Goal: Navigation & Orientation: Find specific page/section

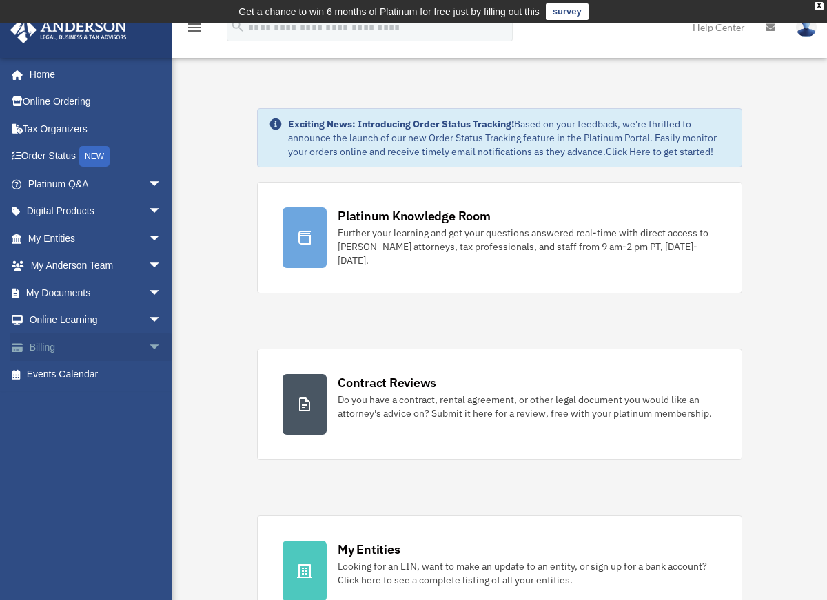
click at [118, 343] on link "Billing arrow_drop_down" at bounding box center [96, 347] width 173 height 28
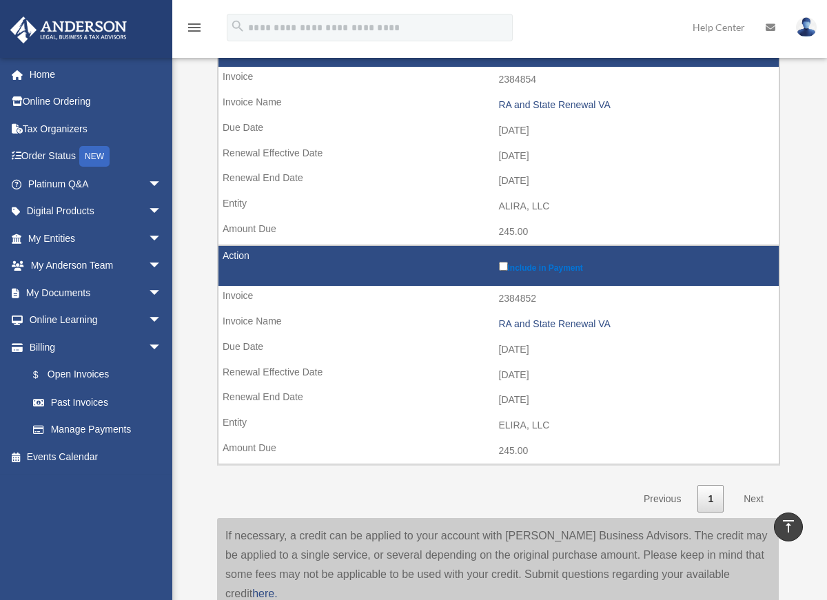
scroll to position [1974, 0]
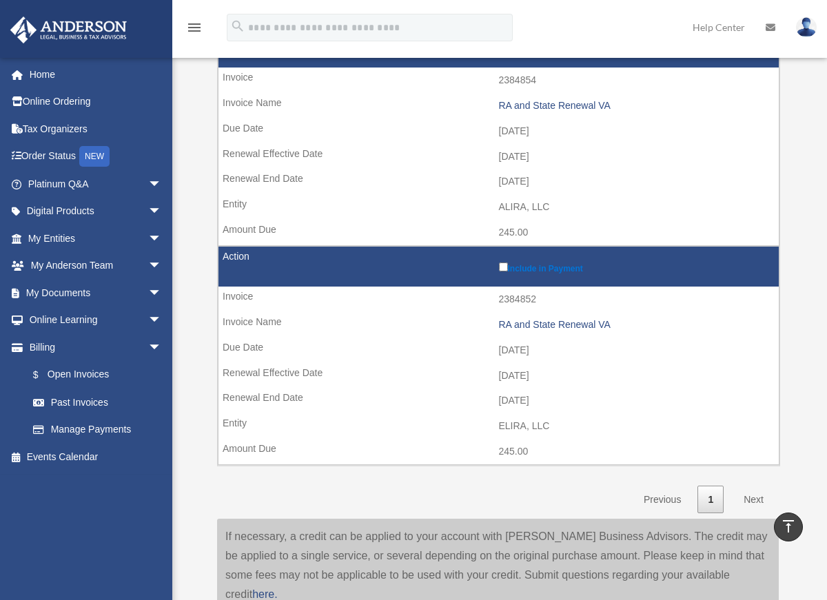
click at [423, 397] on td "2027-02-28" at bounding box center [498, 401] width 560 height 26
click at [405, 404] on td "2027-02-28" at bounding box center [498, 401] width 560 height 26
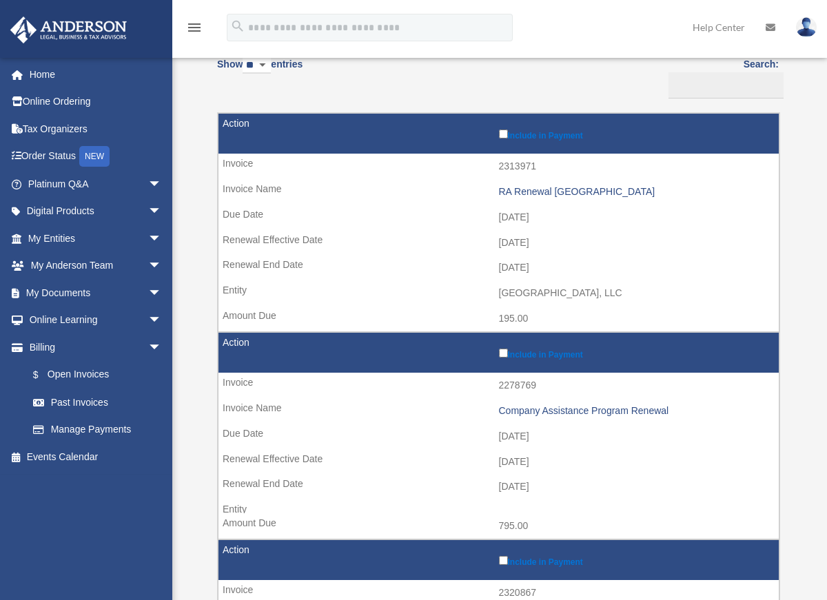
scroll to position [150, 0]
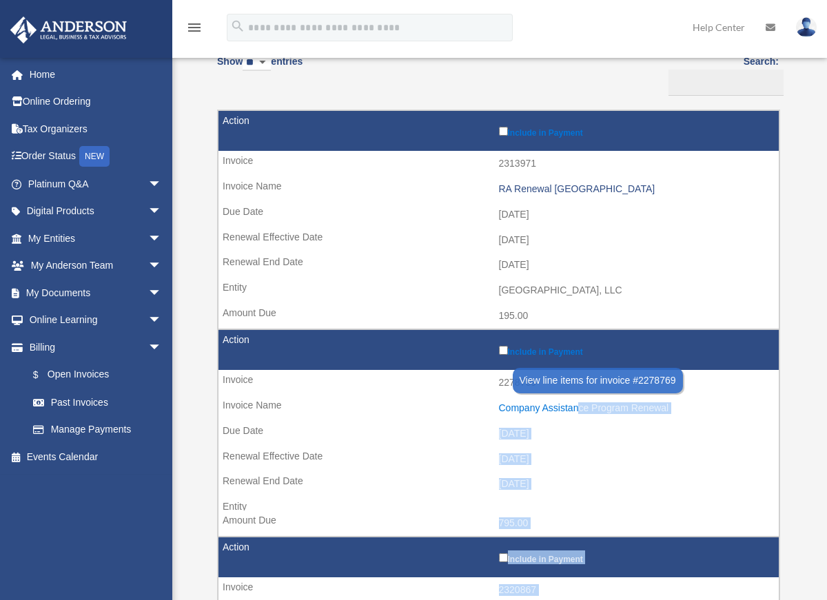
click at [570, 411] on div "Company Assistance Program Renewal" at bounding box center [635, 408] width 273 height 12
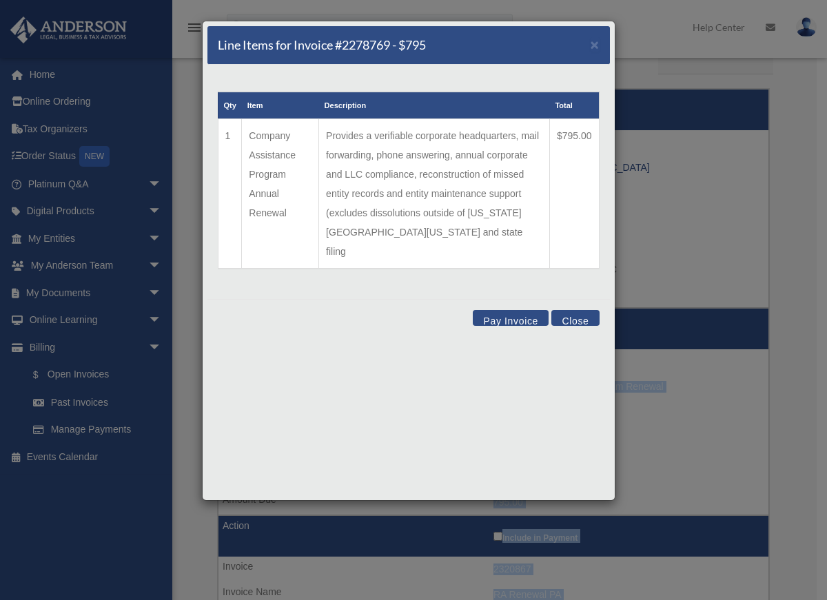
scroll to position [178, 0]
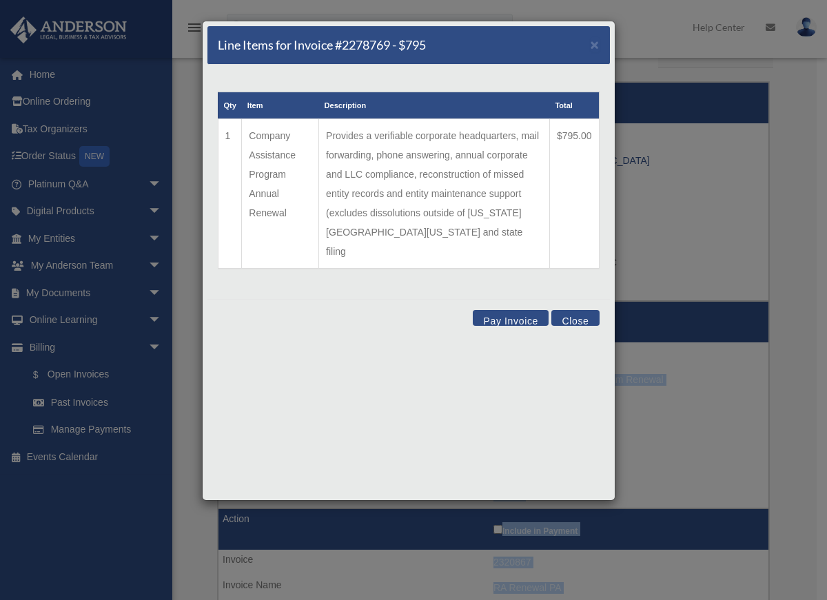
click at [514, 310] on button "Pay Invoice" at bounding box center [511, 318] width 76 height 16
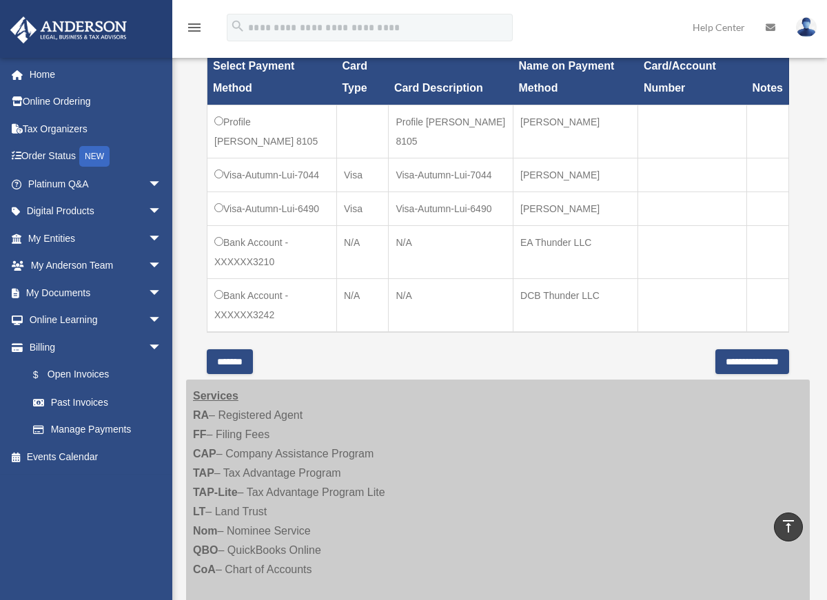
scroll to position [428, 0]
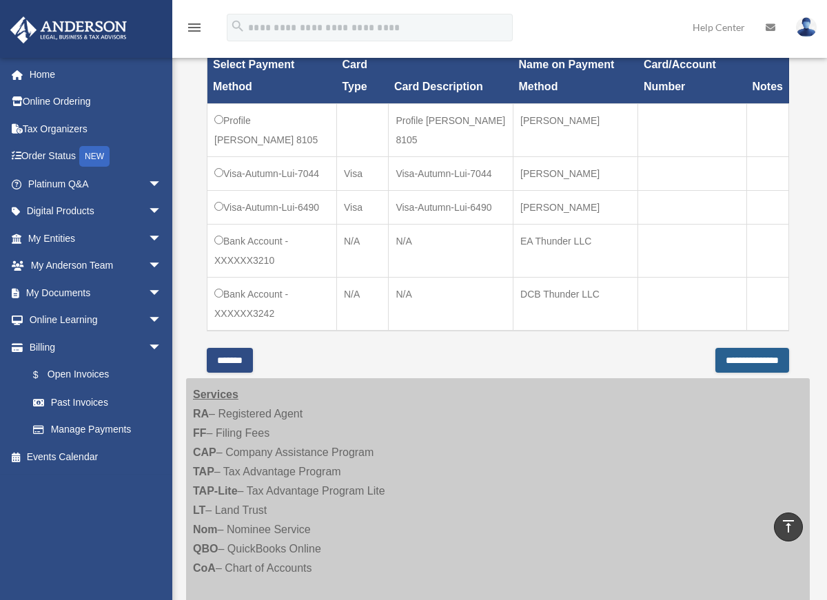
click at [715, 373] on input "**********" at bounding box center [752, 360] width 74 height 25
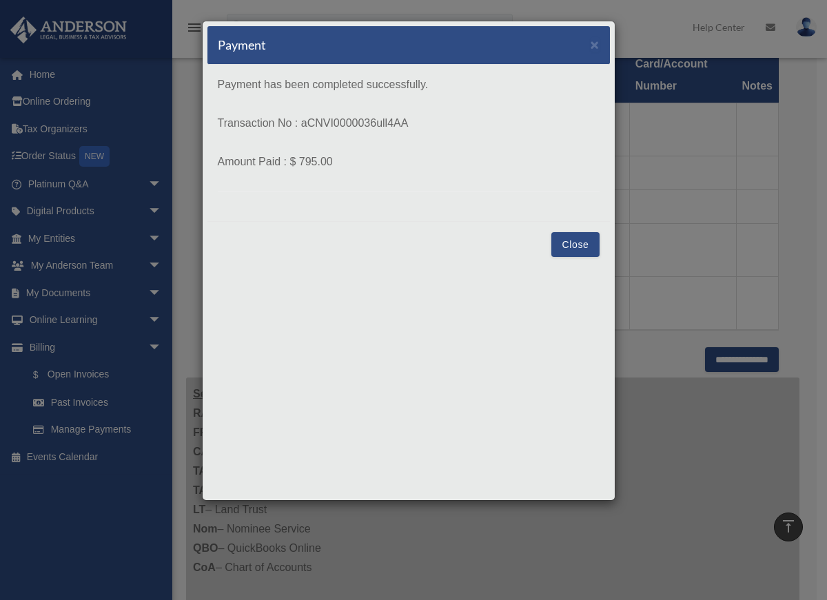
click at [568, 241] on button "Close" at bounding box center [575, 244] width 48 height 25
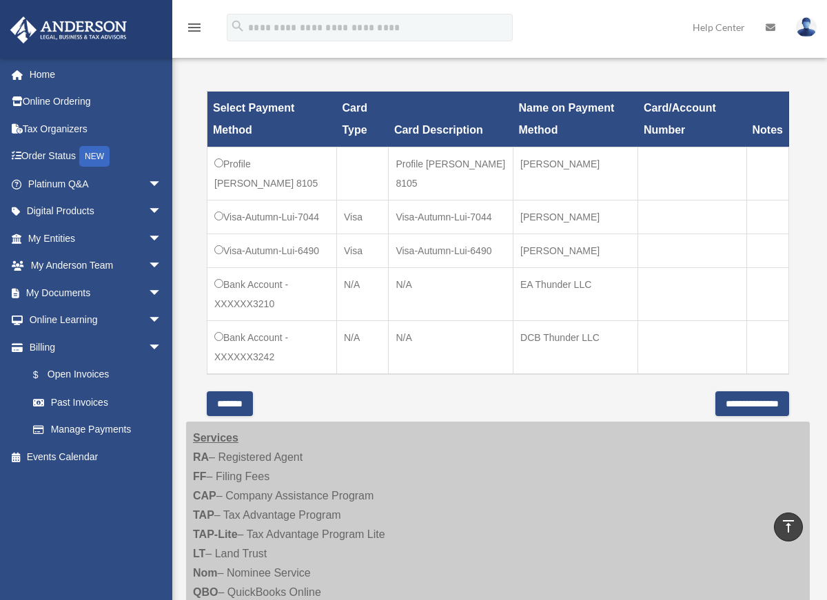
scroll to position [375, 0]
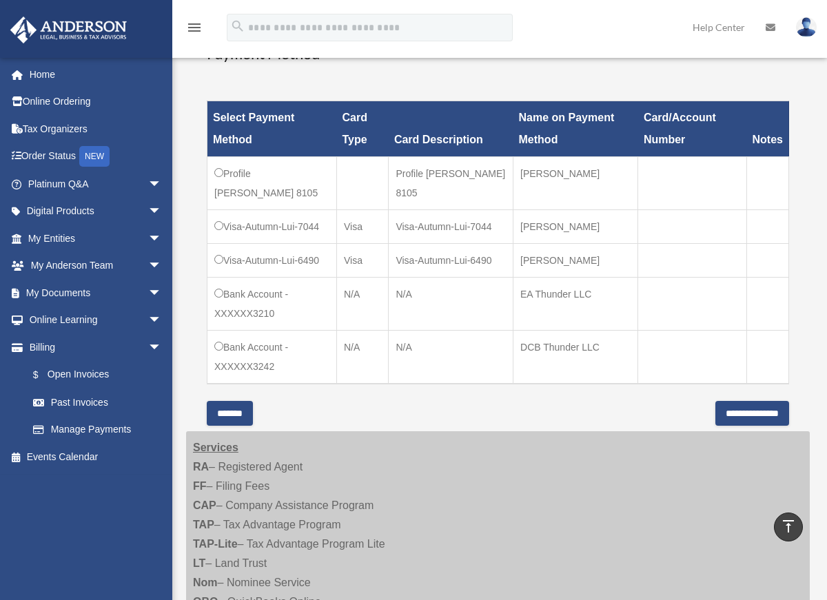
click at [240, 426] on input "*******" at bounding box center [230, 413] width 46 height 25
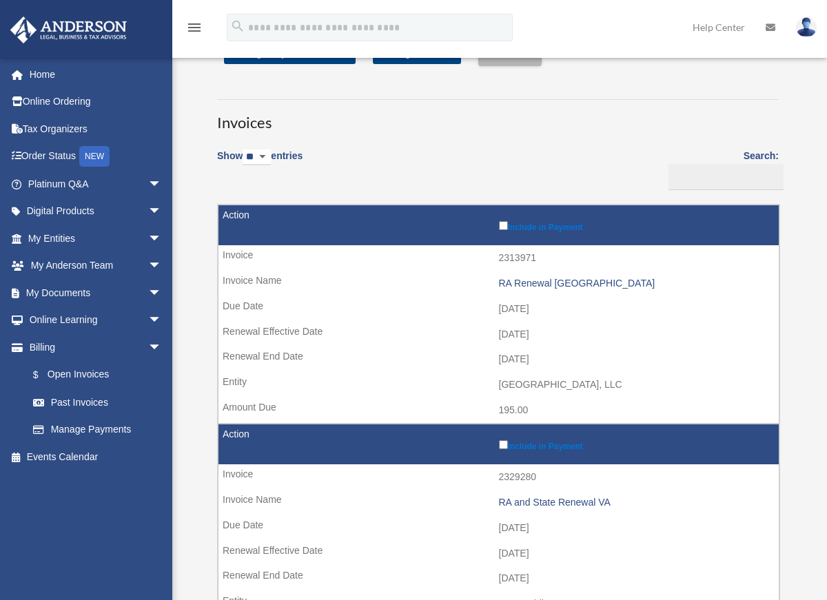
scroll to position [54, 0]
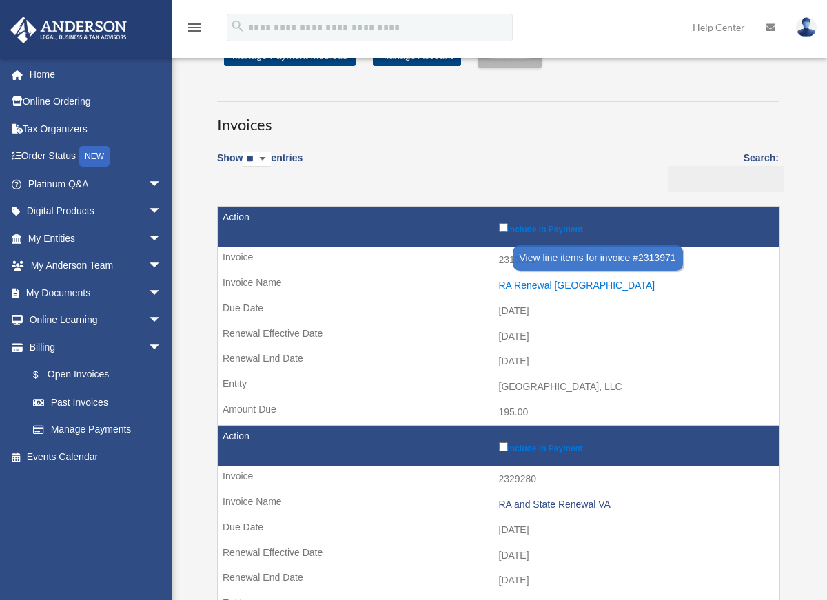
click at [530, 284] on div "RA Renewal TX" at bounding box center [635, 286] width 273 height 12
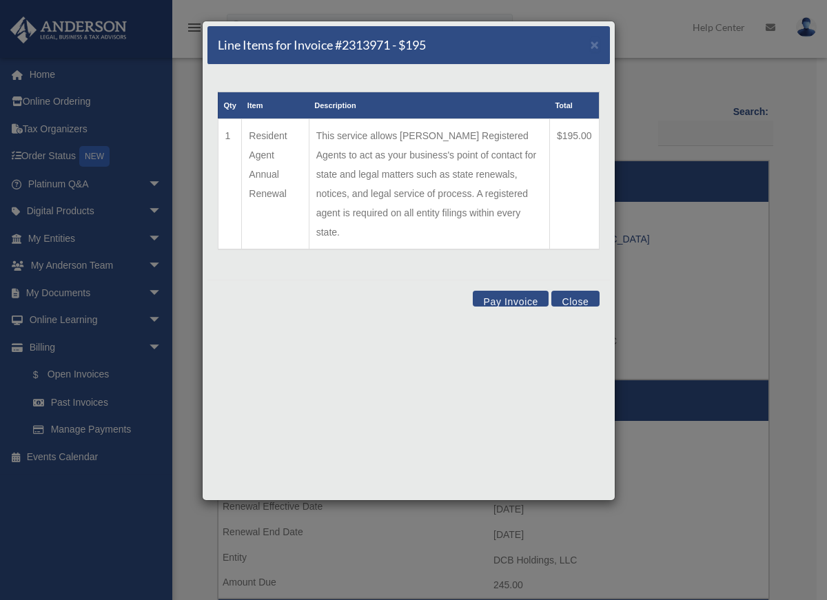
scroll to position [83, 0]
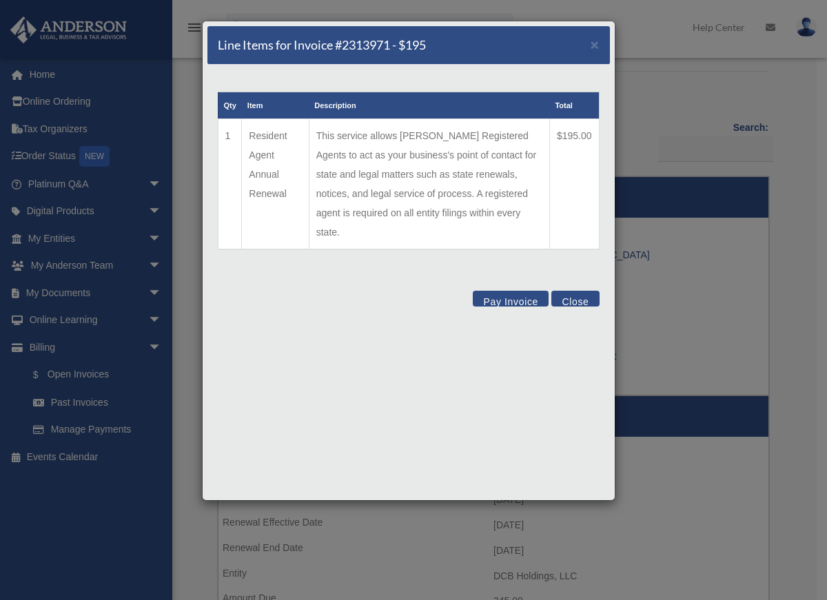
click at [574, 291] on button "Close" at bounding box center [575, 299] width 48 height 16
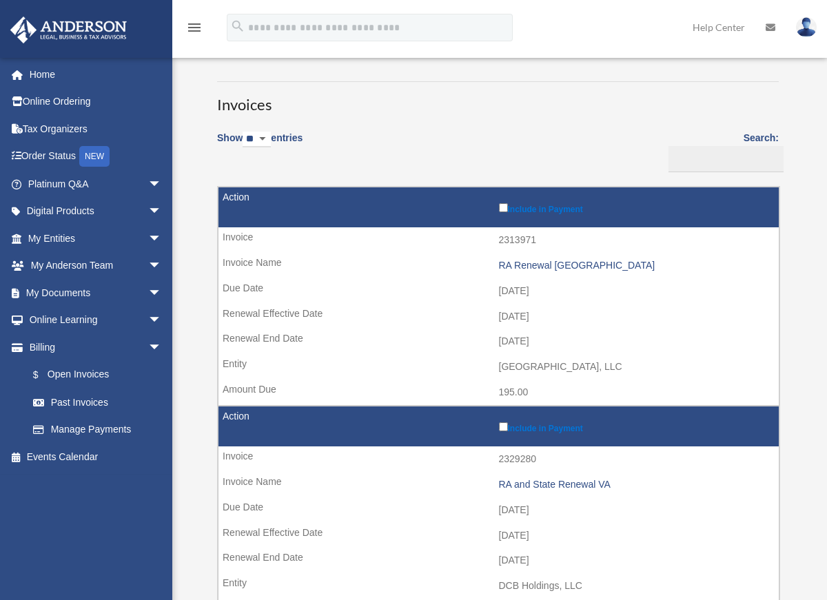
scroll to position [70, 0]
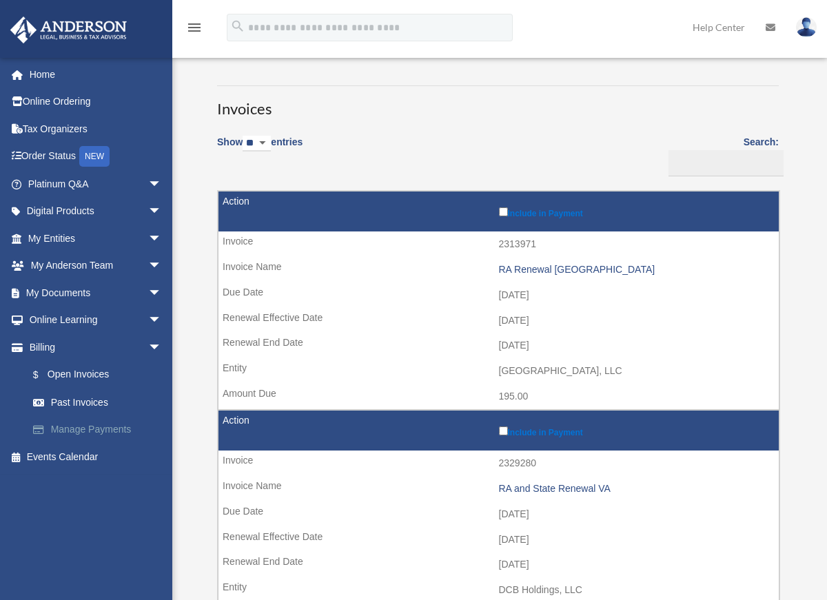
click at [85, 427] on link "Manage Payments" at bounding box center [100, 430] width 163 height 28
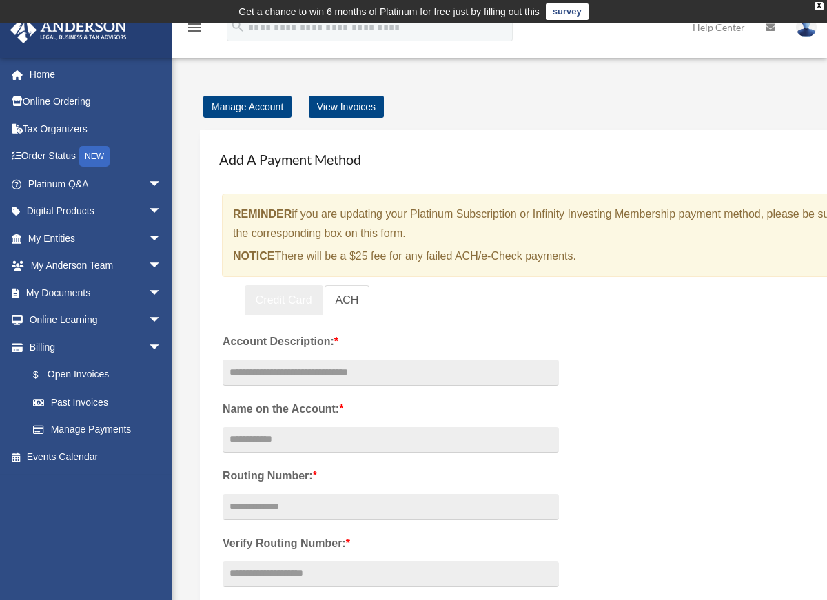
click at [275, 298] on link "Credit Card" at bounding box center [284, 300] width 79 height 31
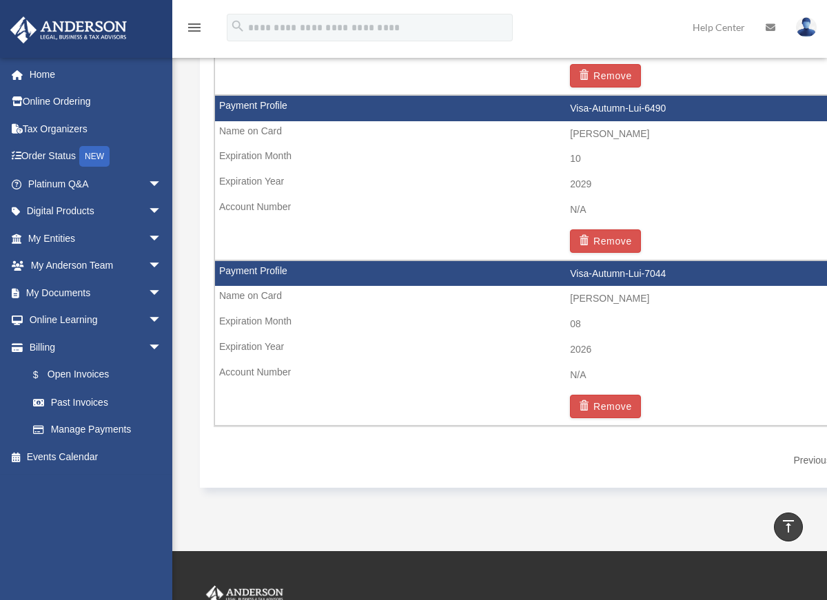
scroll to position [1456, 0]
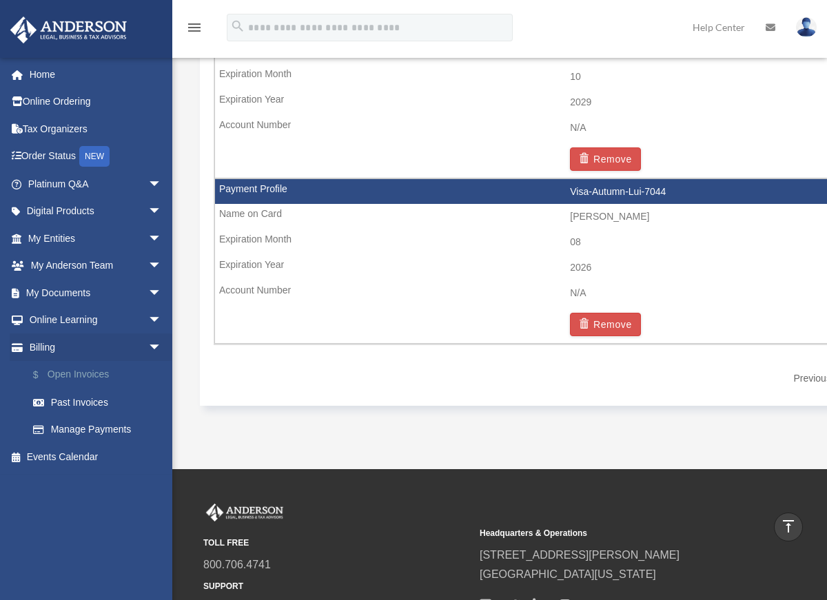
click at [87, 373] on link "$ Open Invoices" at bounding box center [100, 375] width 163 height 28
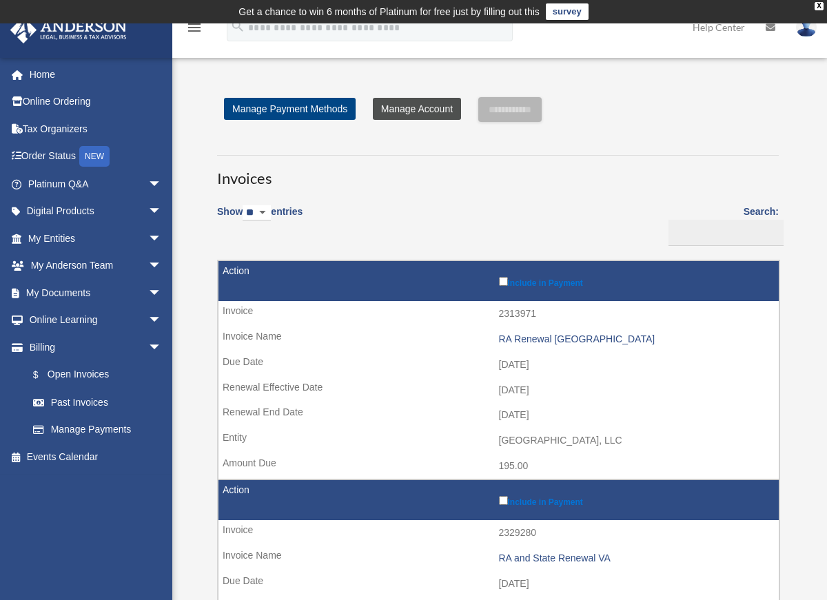
click at [411, 115] on link "Manage Account" at bounding box center [417, 109] width 88 height 22
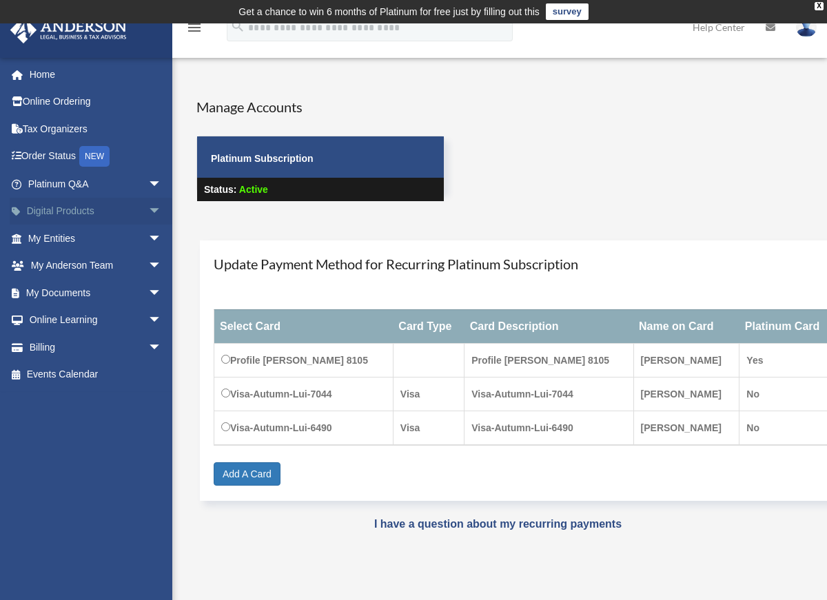
click at [148, 209] on span "arrow_drop_down" at bounding box center [162, 212] width 28 height 28
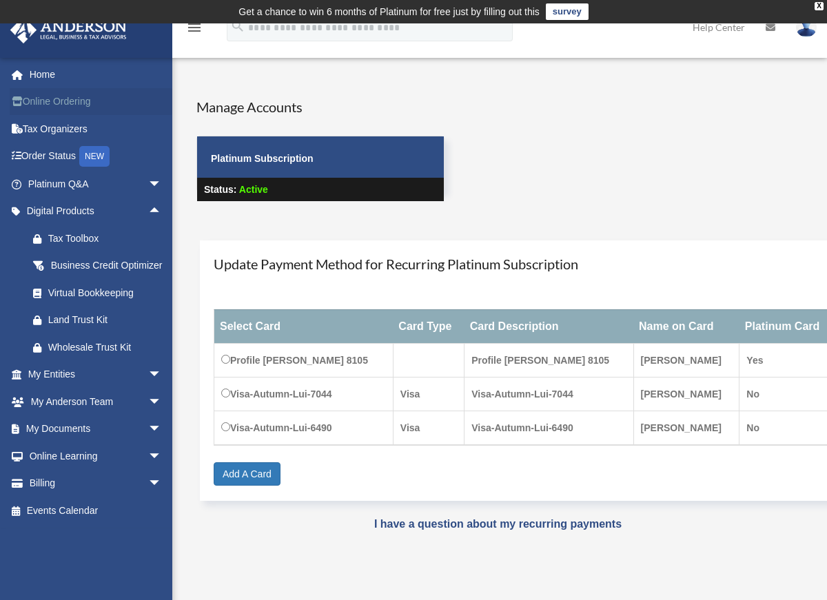
click at [79, 103] on link "Online Ordering" at bounding box center [96, 102] width 173 height 28
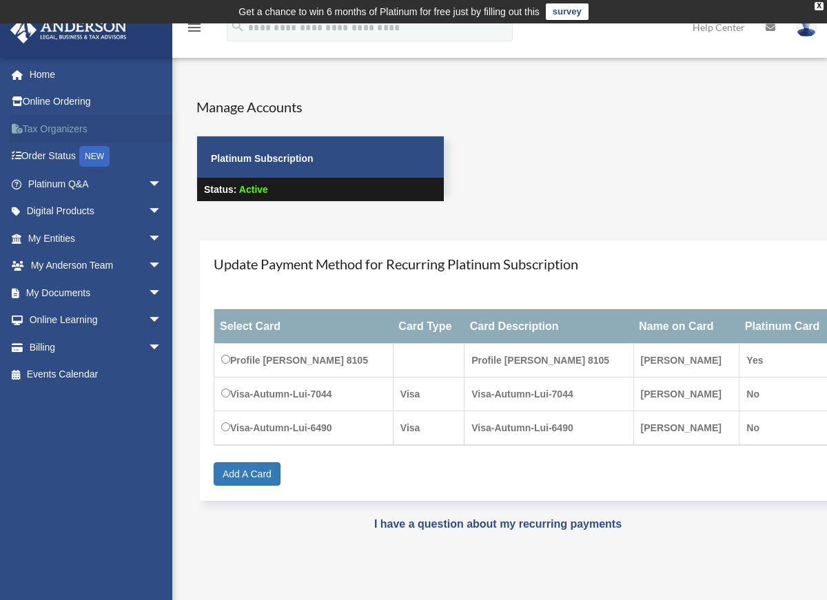
click at [56, 127] on link "Tax Organizers" at bounding box center [96, 129] width 173 height 28
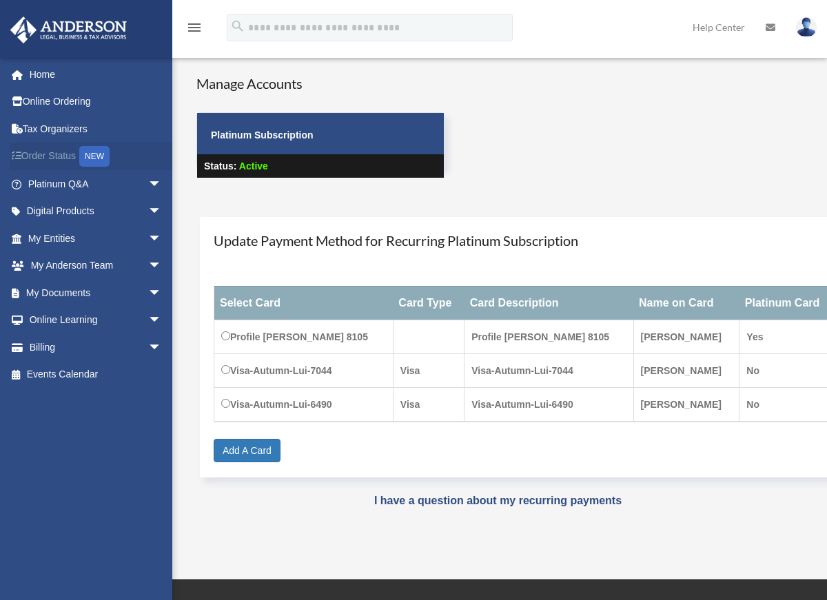
click at [61, 155] on link "Order Status NEW" at bounding box center [96, 157] width 173 height 28
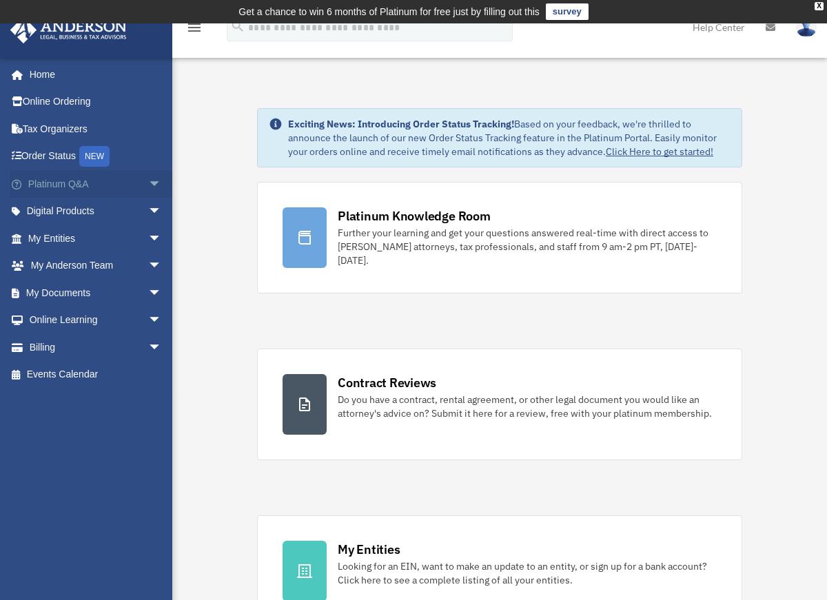
click at [148, 185] on span "arrow_drop_down" at bounding box center [162, 184] width 28 height 28
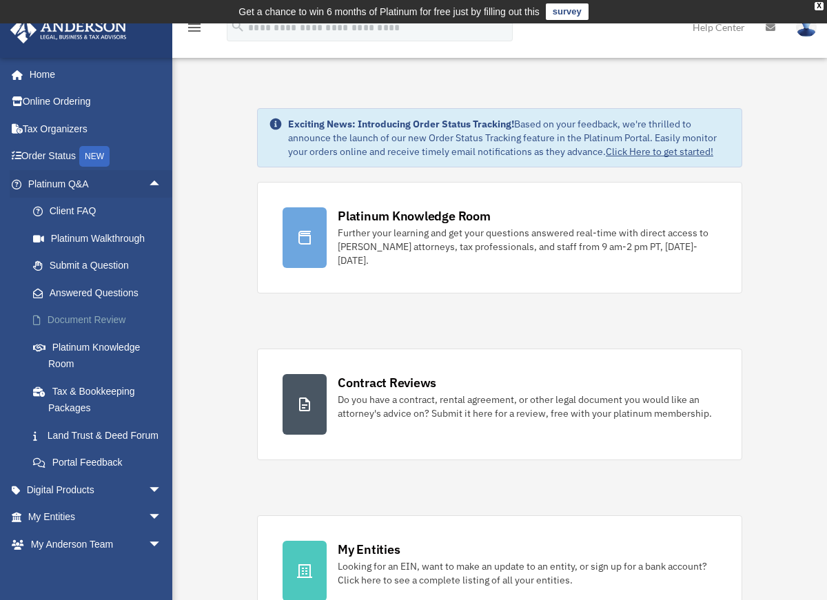
click at [101, 318] on link "Document Review" at bounding box center [100, 321] width 163 height 28
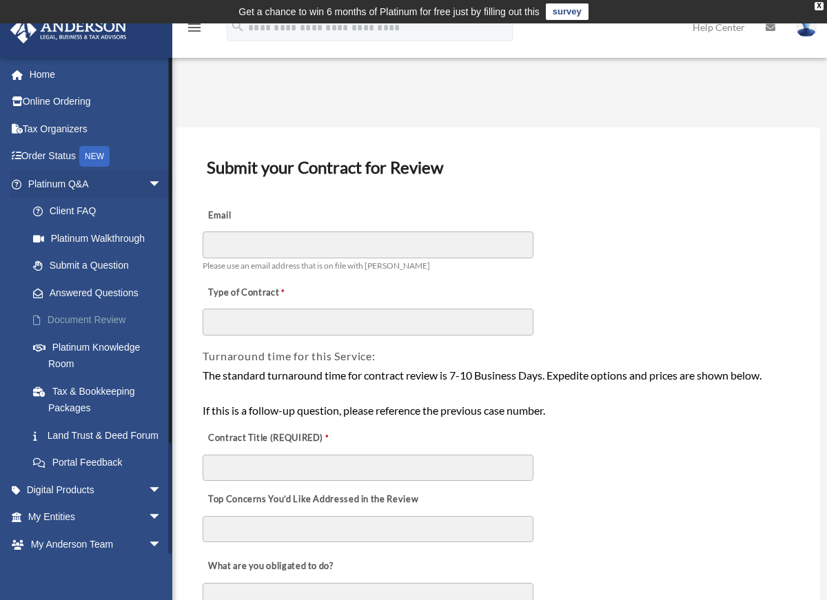
scroll to position [133, 0]
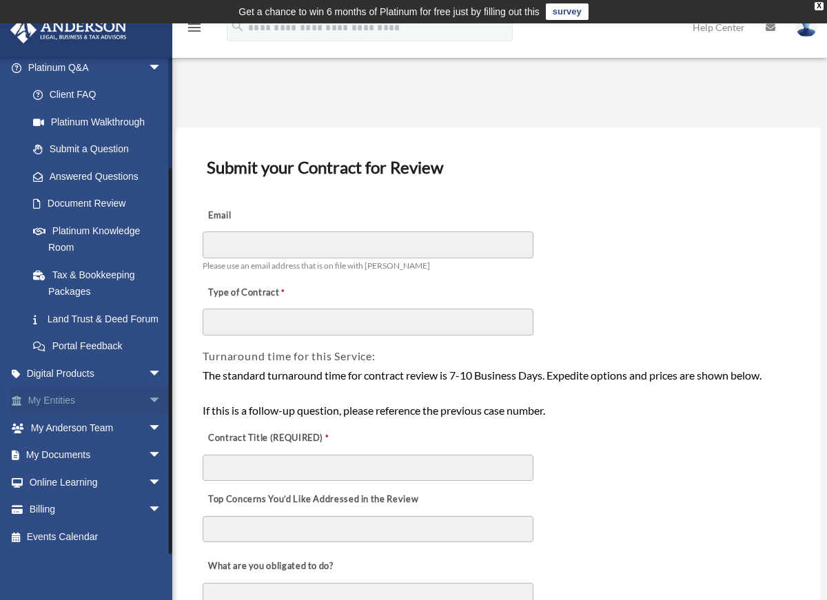
click at [112, 399] on link "My Entities arrow_drop_down" at bounding box center [96, 401] width 173 height 28
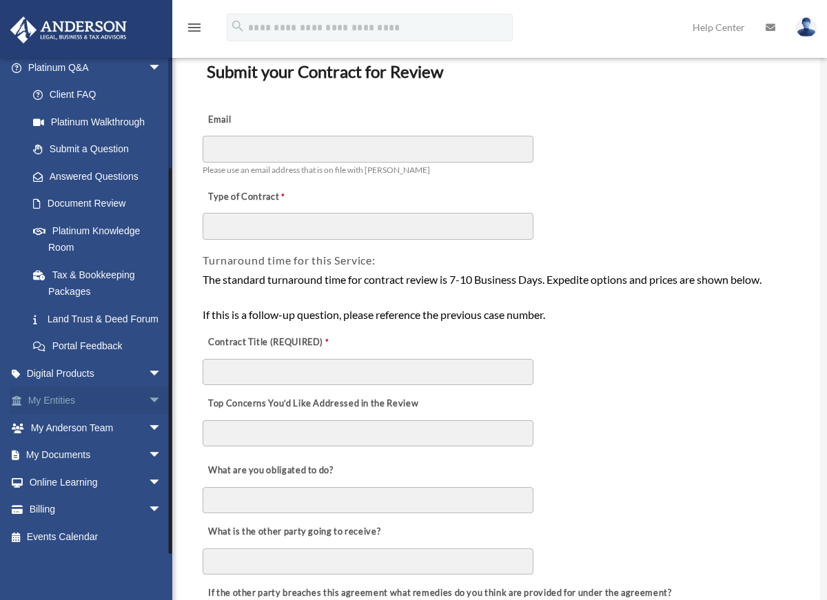
scroll to position [156, 0]
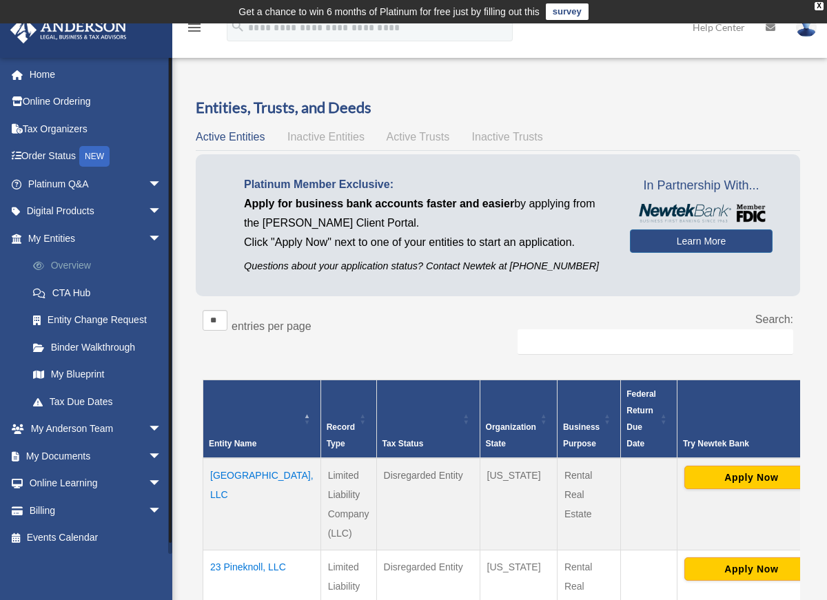
click at [81, 270] on link "Overview" at bounding box center [100, 266] width 163 height 28
click at [74, 293] on link "CTA Hub" at bounding box center [100, 293] width 163 height 28
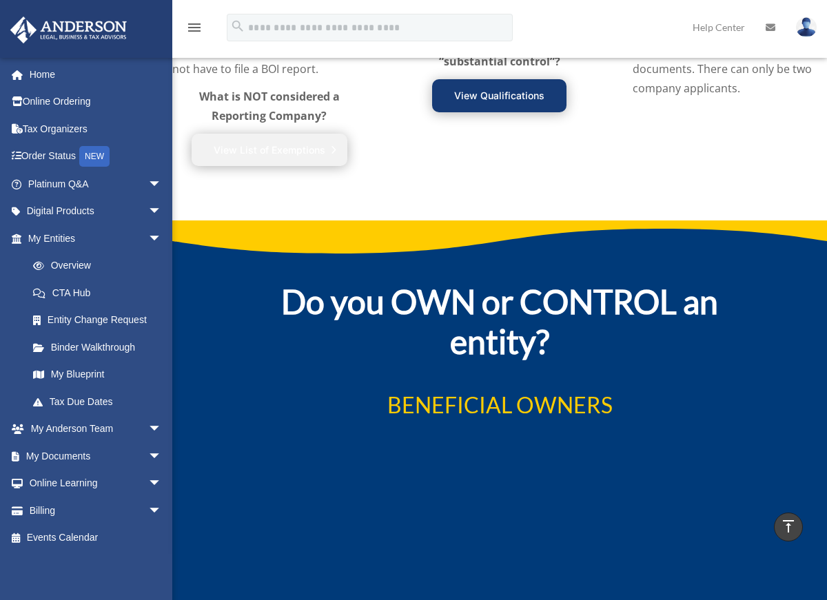
scroll to position [1761, 0]
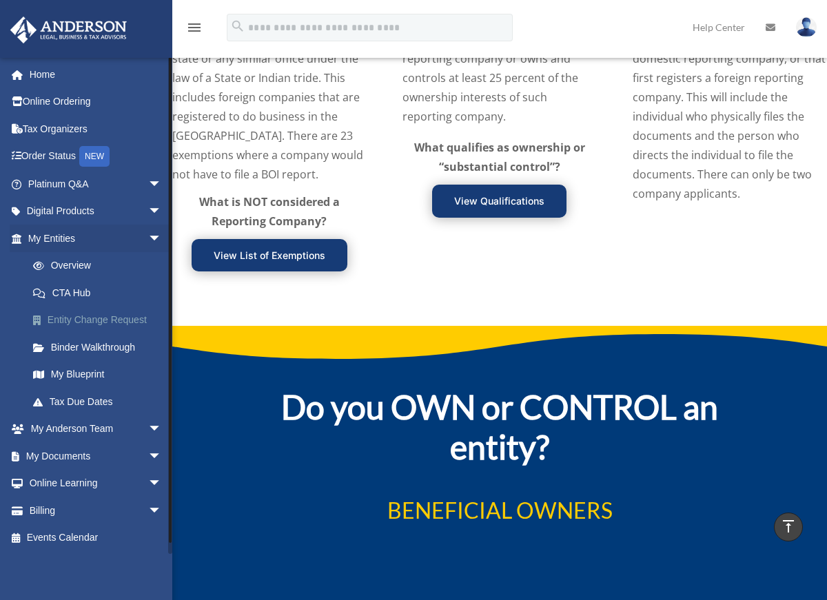
click at [92, 322] on link "Entity Change Request" at bounding box center [100, 321] width 163 height 28
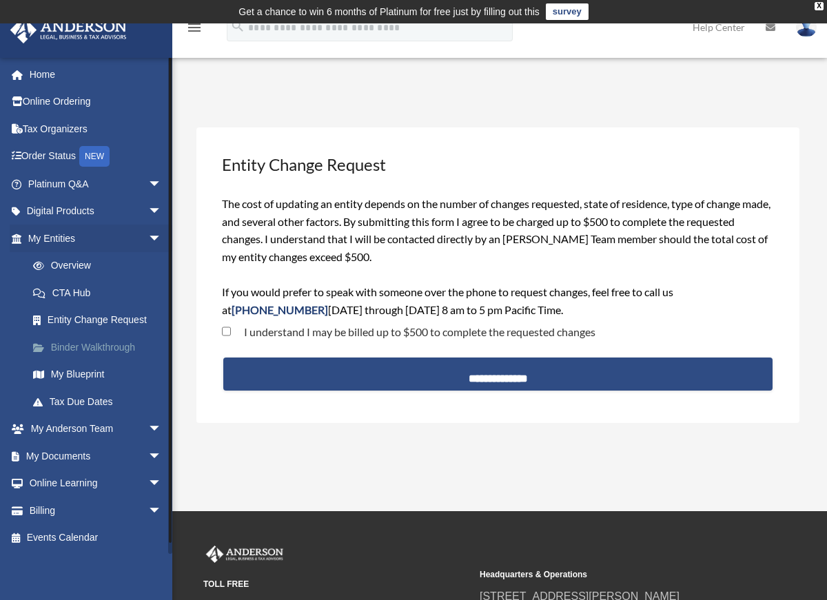
click at [87, 348] on link "Binder Walkthrough" at bounding box center [100, 347] width 163 height 28
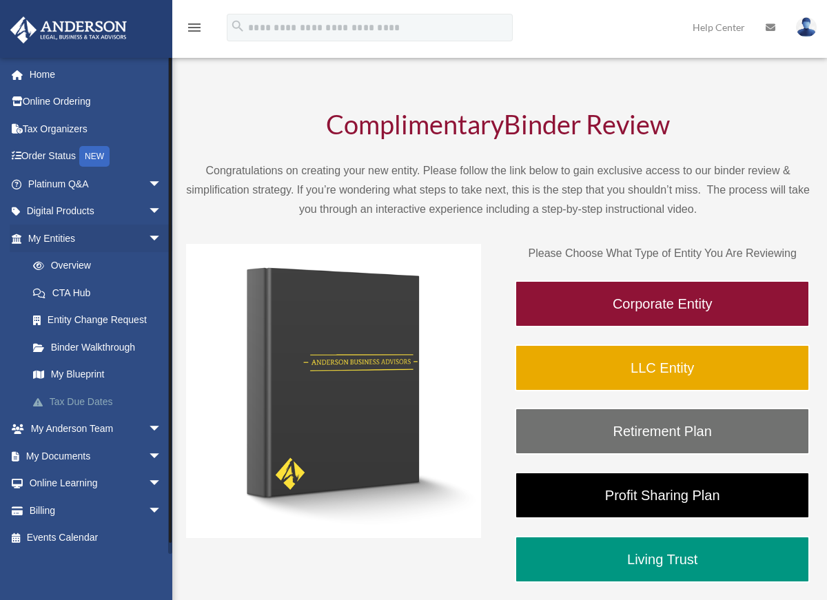
click at [94, 402] on link "Tax Due Dates" at bounding box center [100, 402] width 163 height 28
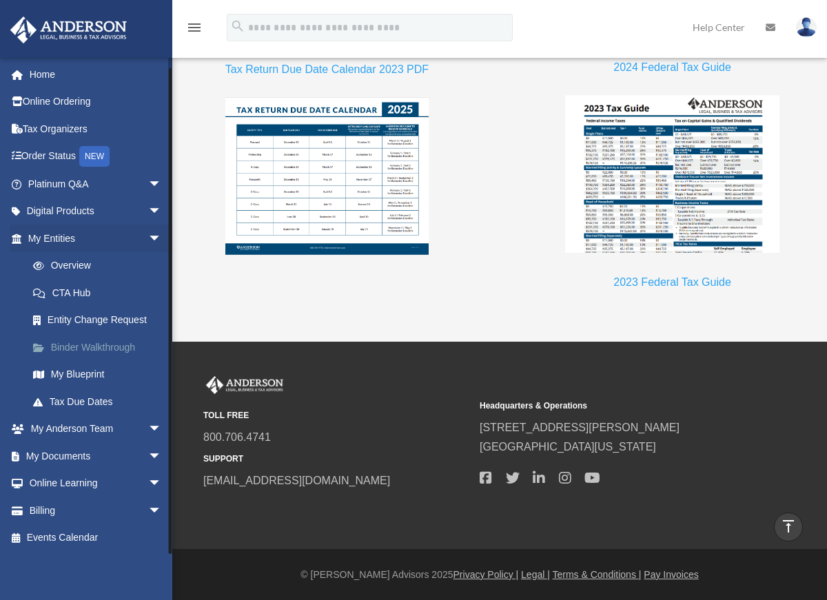
scroll to position [1, 0]
click at [149, 422] on span "arrow_drop_down" at bounding box center [162, 429] width 28 height 28
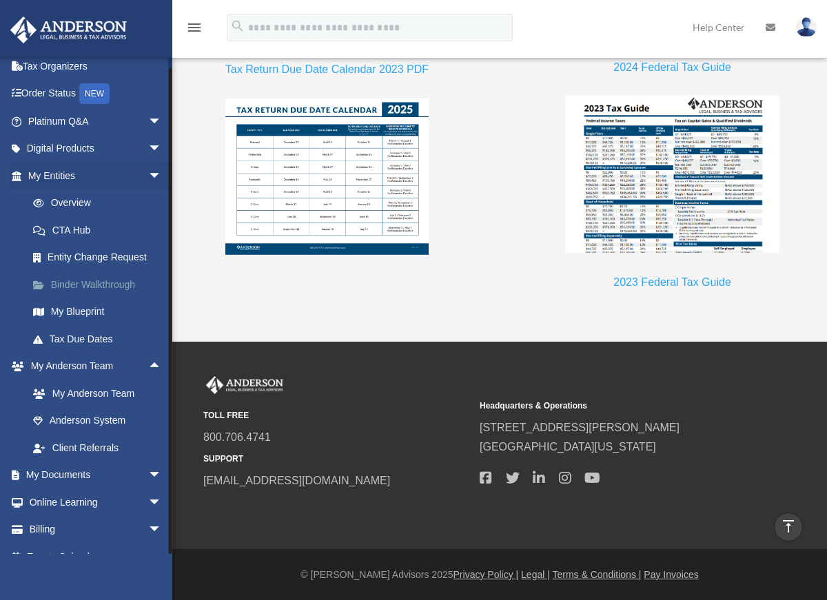
scroll to position [83, 0]
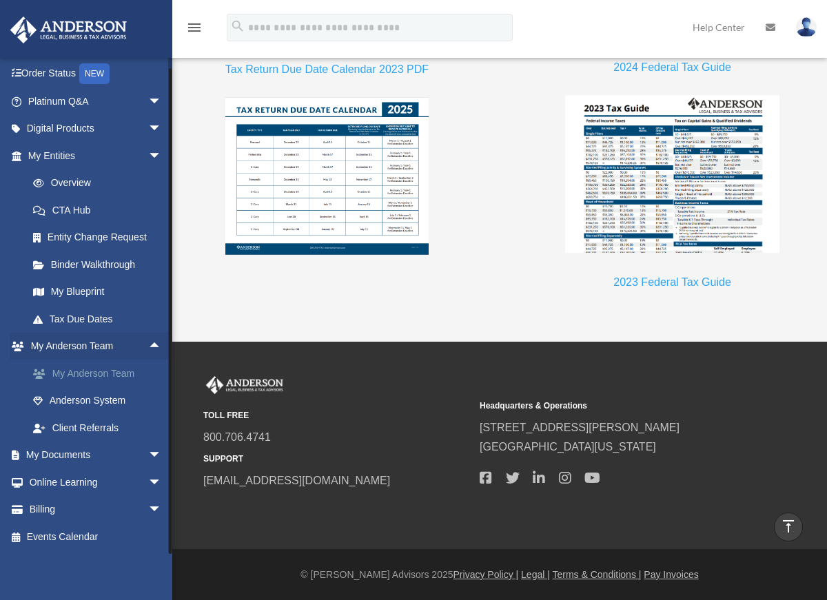
click at [116, 377] on link "My Anderson Team" at bounding box center [100, 374] width 163 height 28
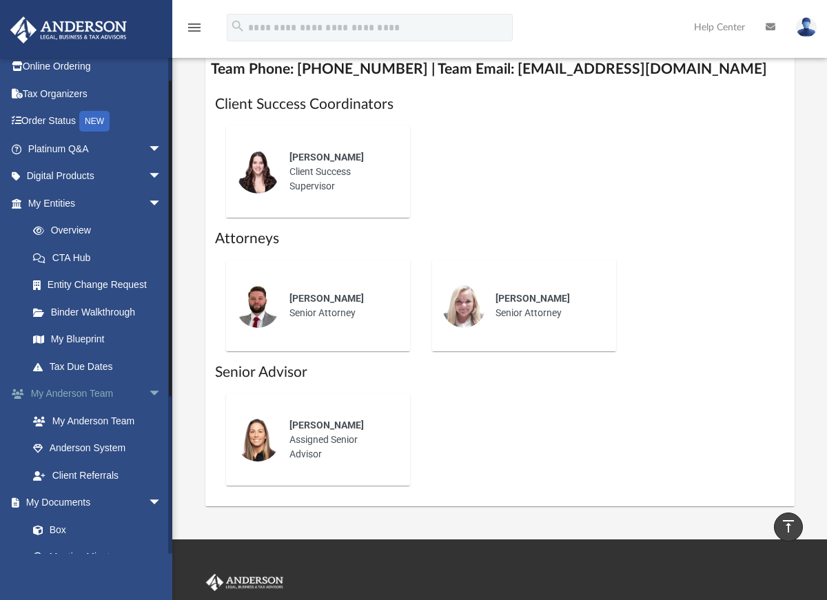
scroll to position [32, 0]
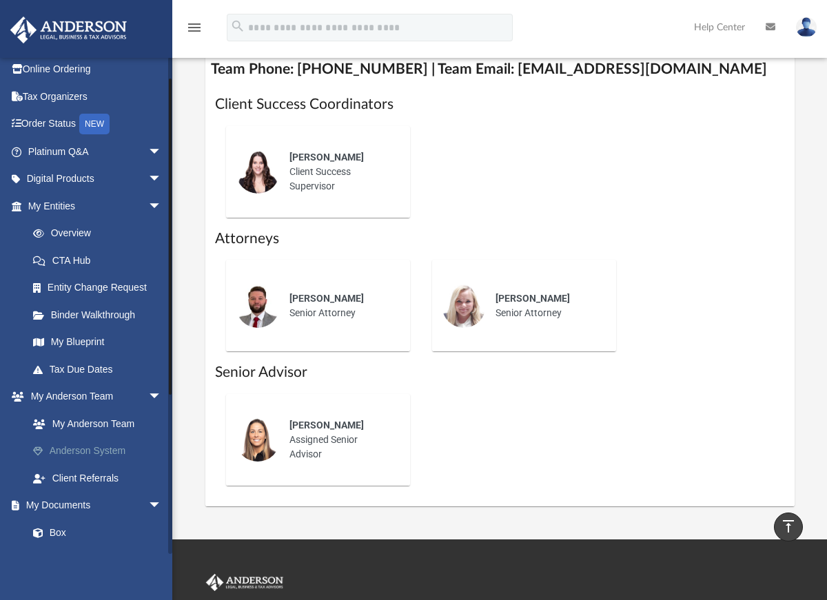
click at [98, 451] on link "Anderson System" at bounding box center [100, 451] width 163 height 28
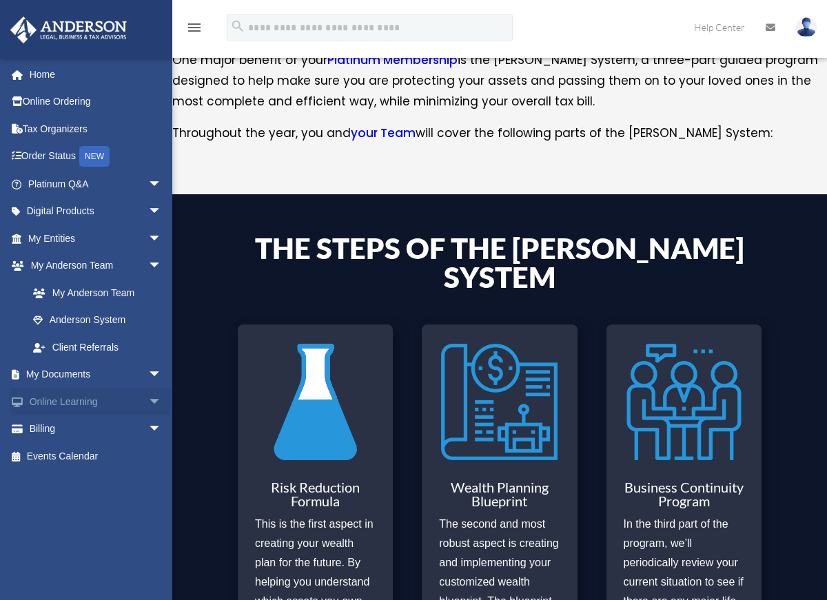
click at [97, 413] on link "Online Learning arrow_drop_down" at bounding box center [96, 402] width 173 height 28
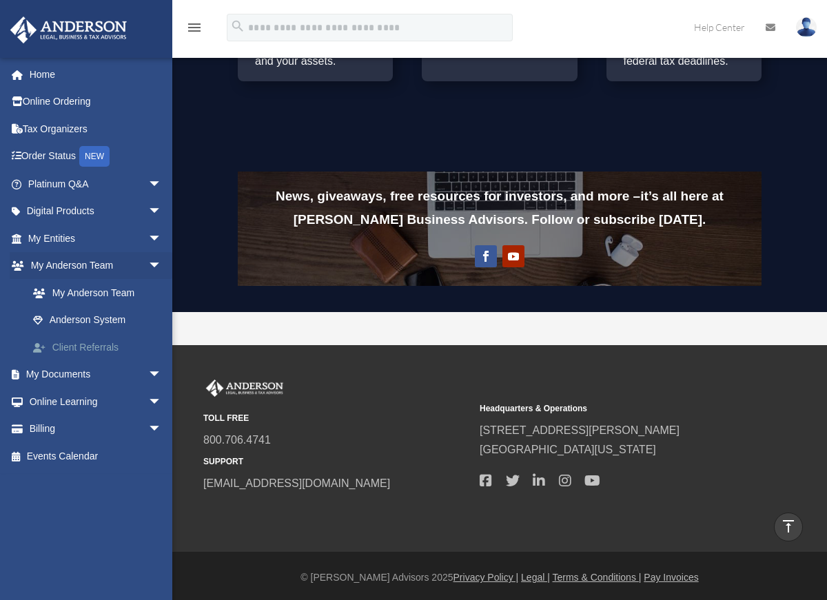
scroll to position [1079, 0]
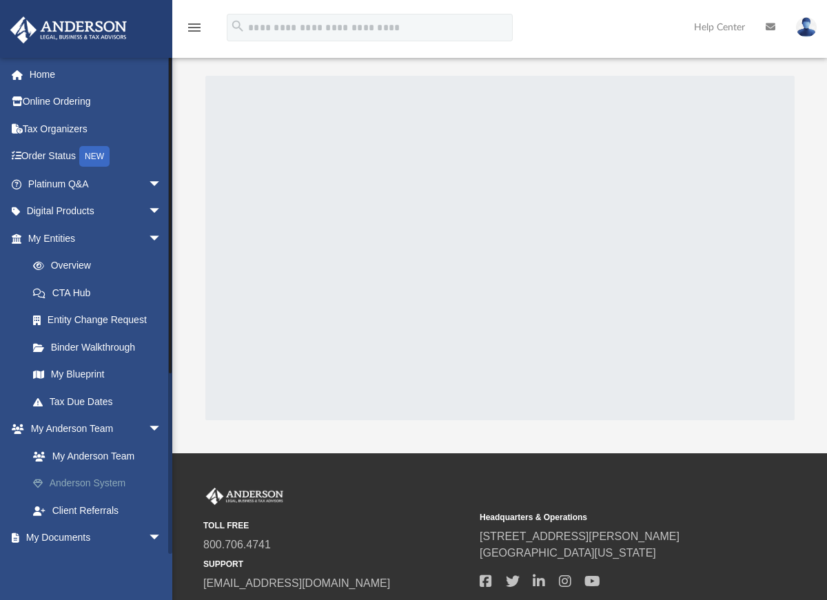
scroll to position [27, 0]
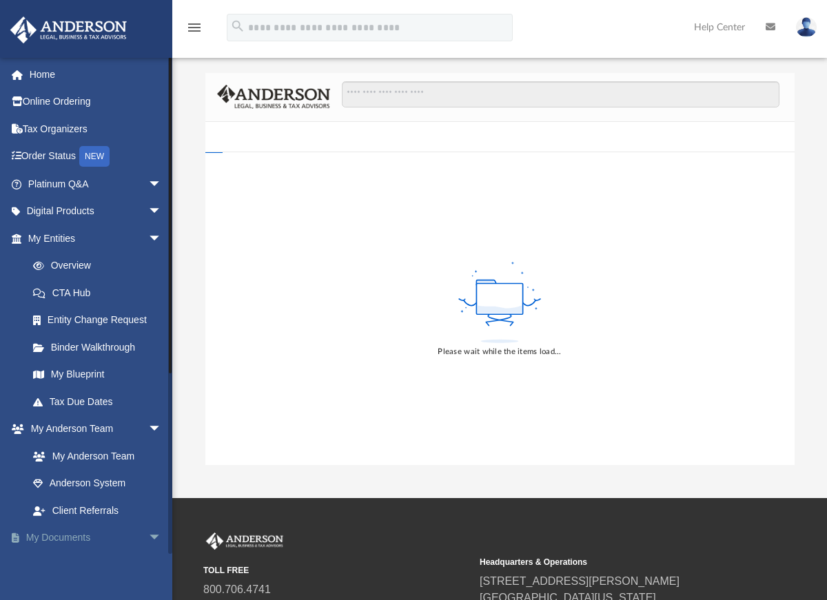
click at [148, 534] on span "arrow_drop_down" at bounding box center [162, 538] width 28 height 28
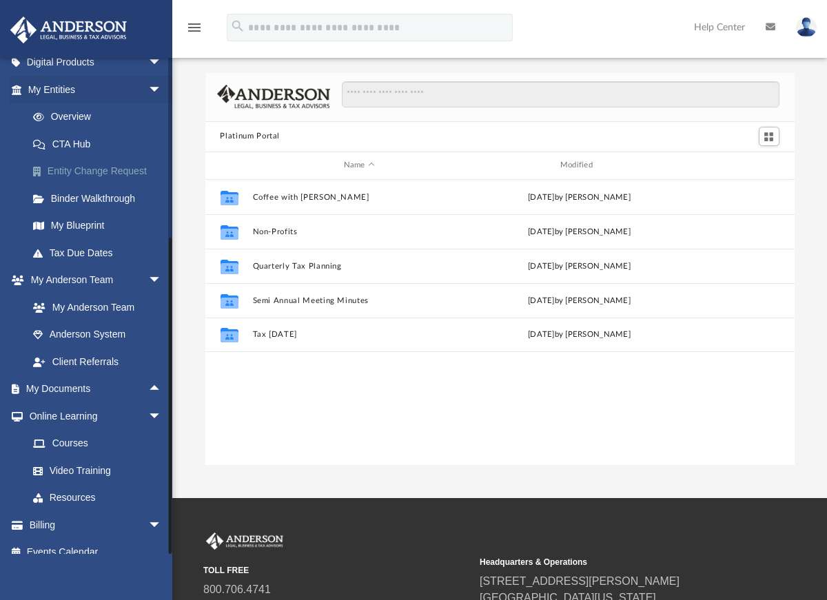
scroll to position [164, 0]
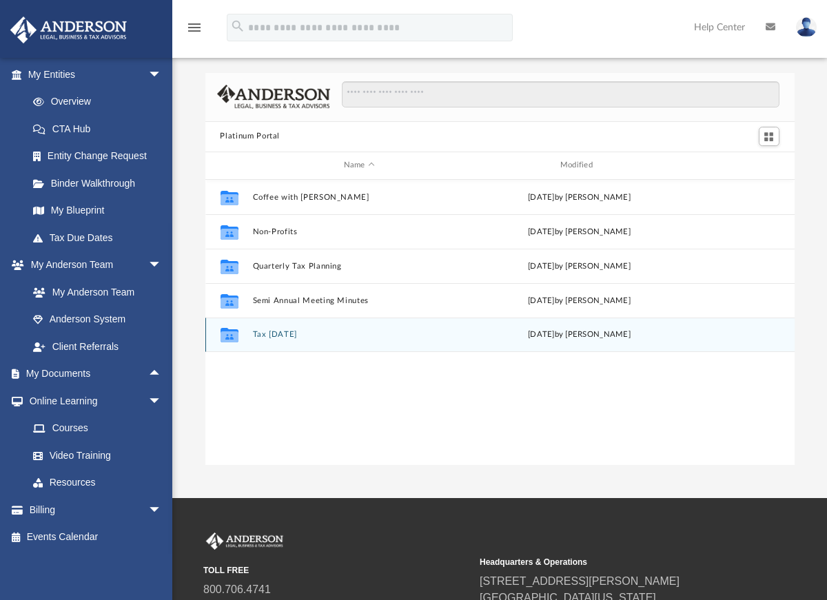
click at [283, 337] on button "Tax [DATE]" at bounding box center [359, 334] width 214 height 9
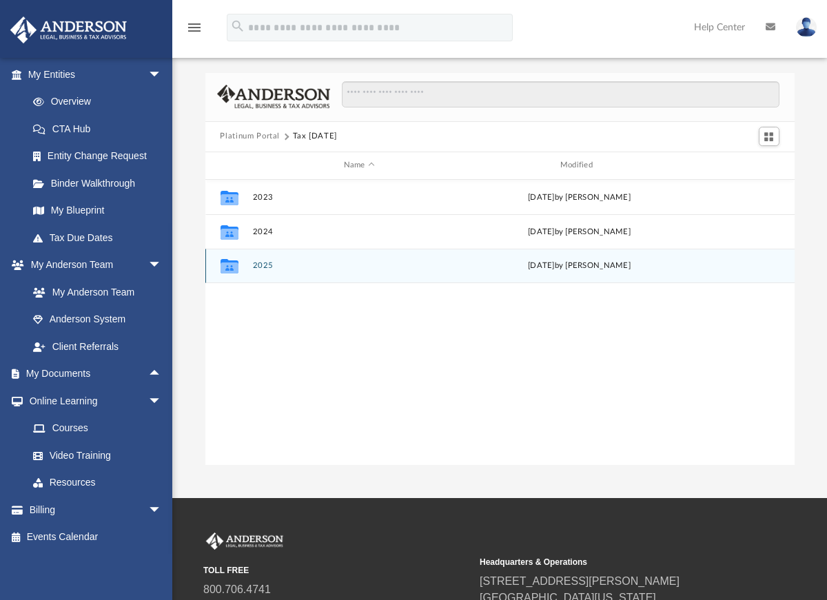
click at [271, 269] on button "2025" at bounding box center [359, 265] width 214 height 9
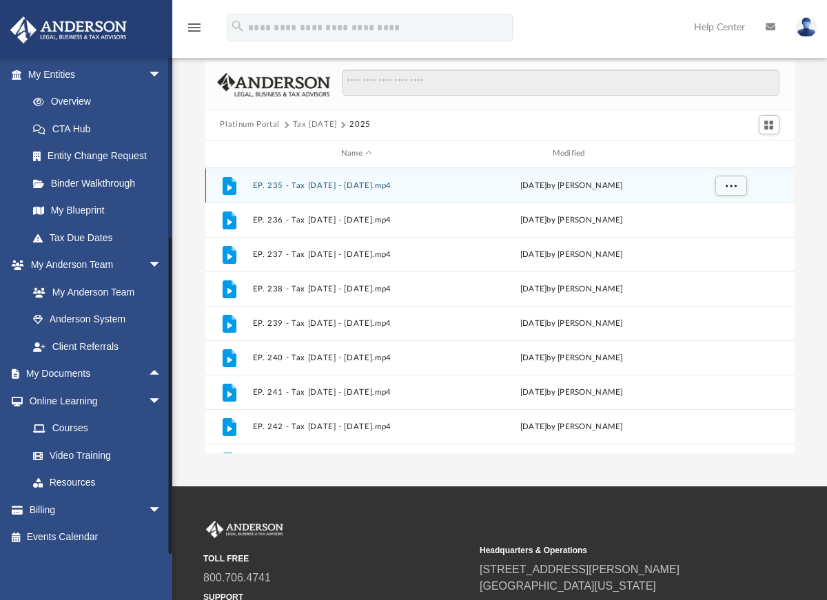
scroll to position [43, 0]
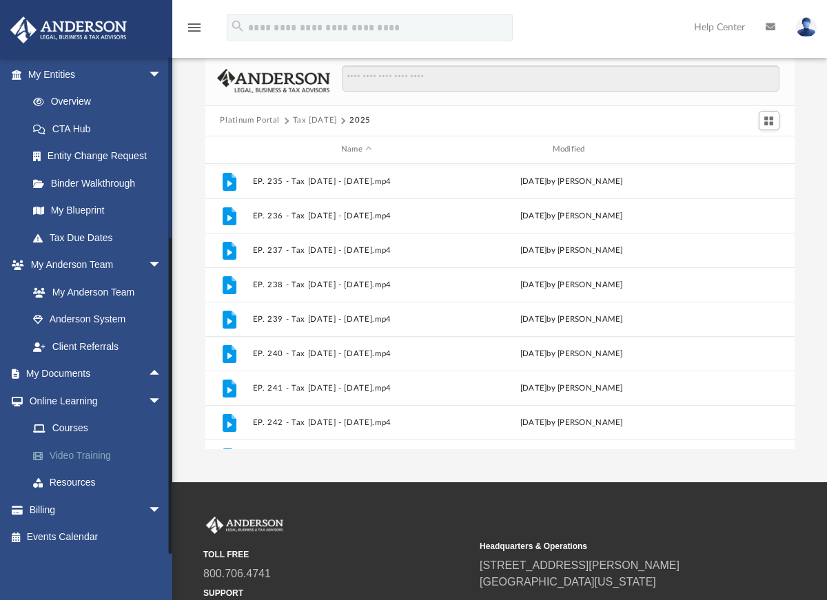
click at [79, 455] on link "Video Training" at bounding box center [100, 456] width 163 height 28
click at [80, 482] on link "Resources" at bounding box center [100, 483] width 163 height 28
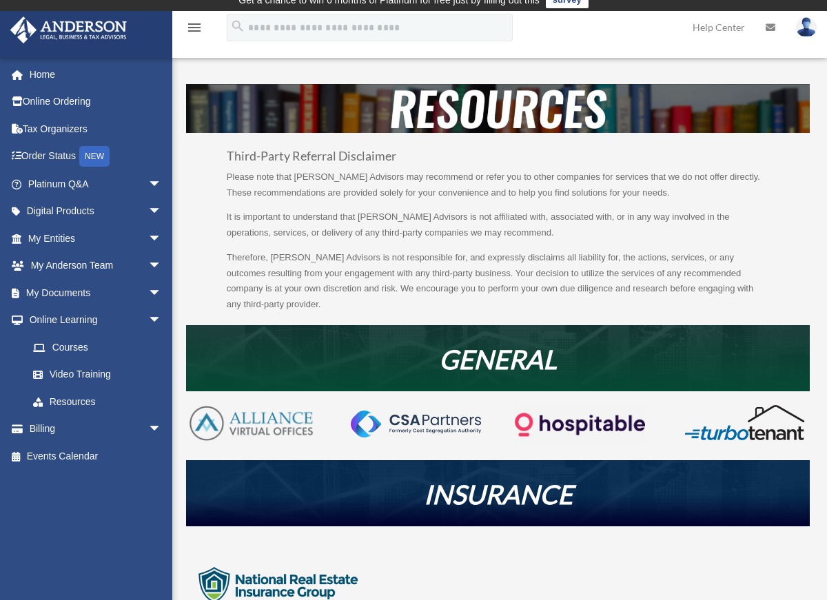
scroll to position [14, 0]
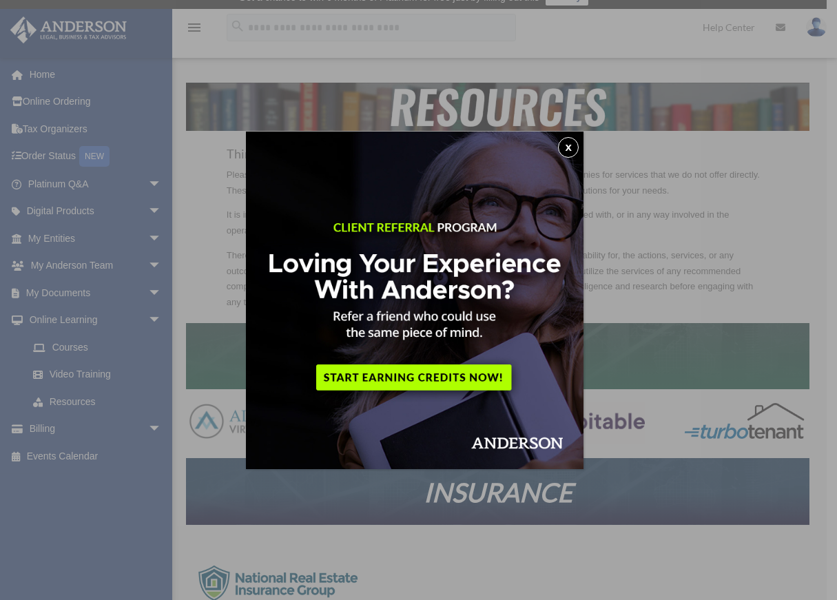
click at [568, 145] on button "x" at bounding box center [568, 147] width 21 height 21
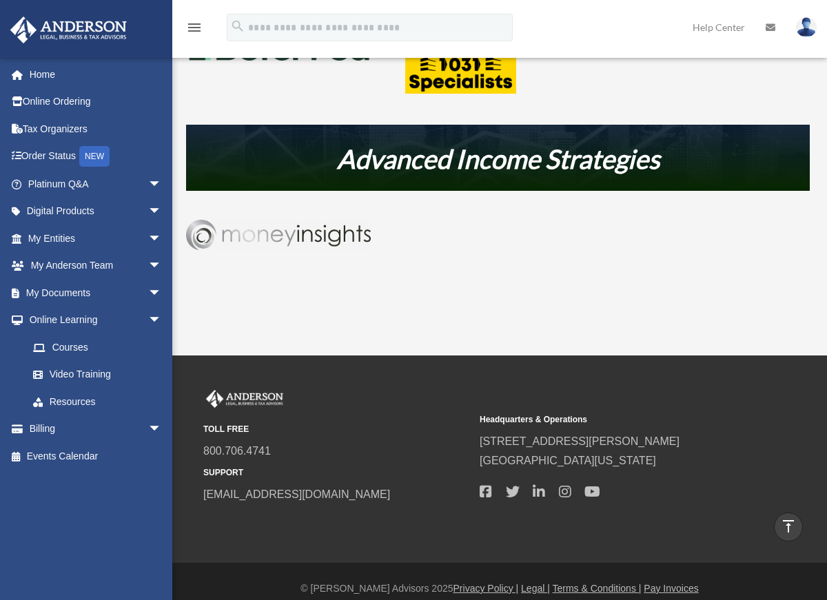
scroll to position [729, 0]
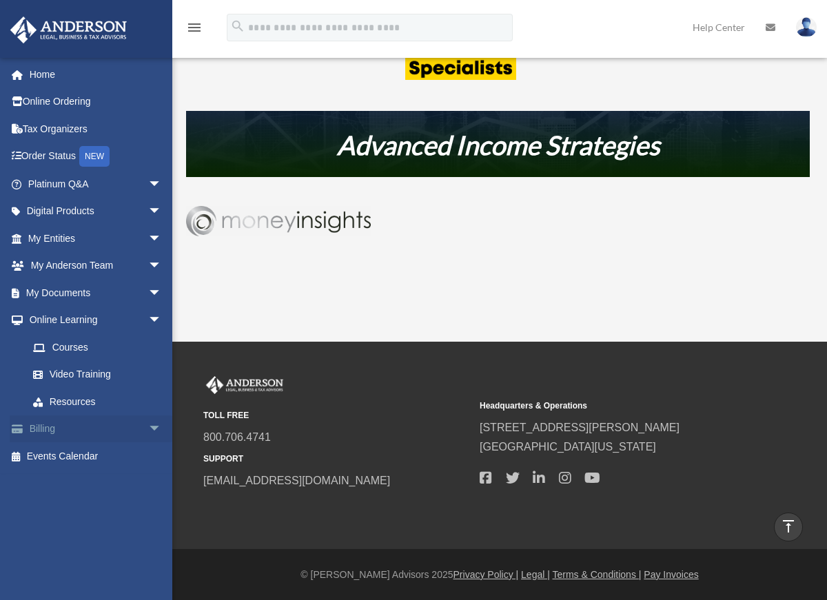
click at [148, 430] on span "arrow_drop_down" at bounding box center [162, 429] width 28 height 28
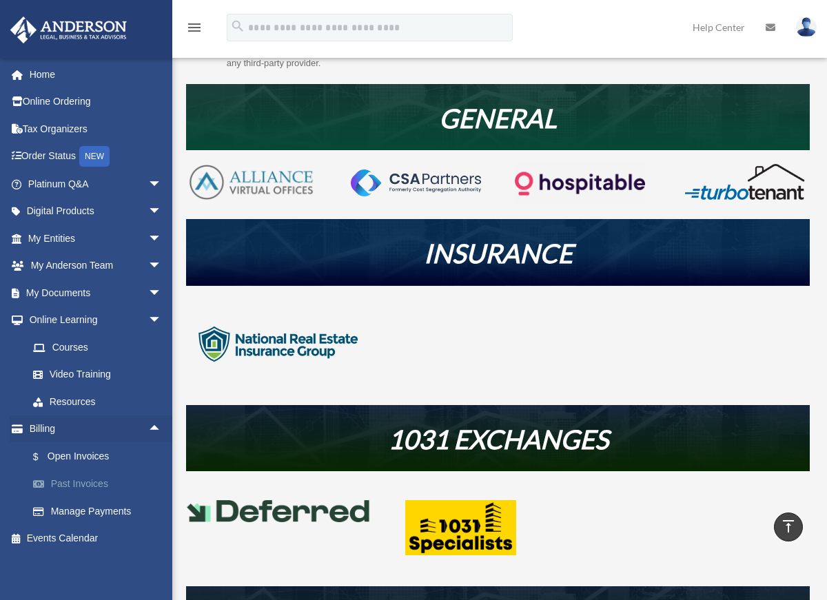
scroll to position [0, 0]
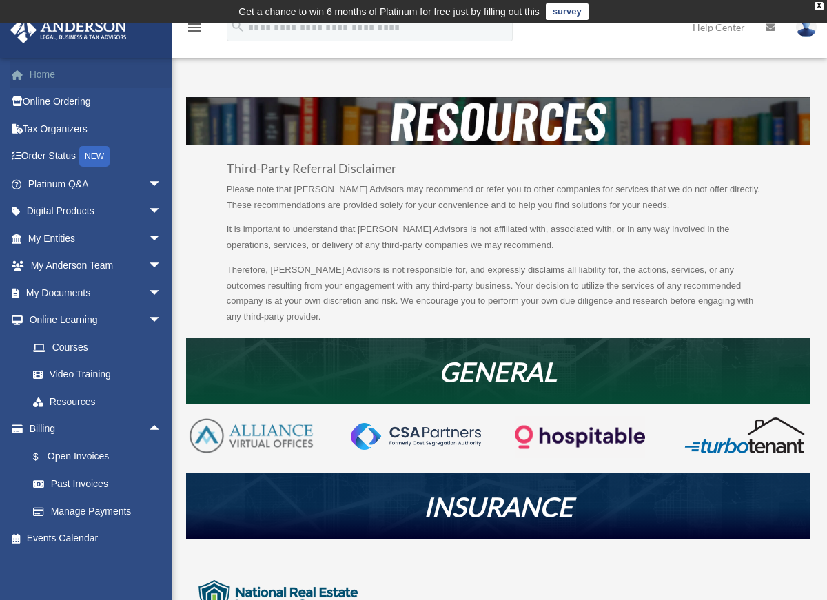
click at [38, 71] on link "Home" at bounding box center [96, 75] width 173 height 28
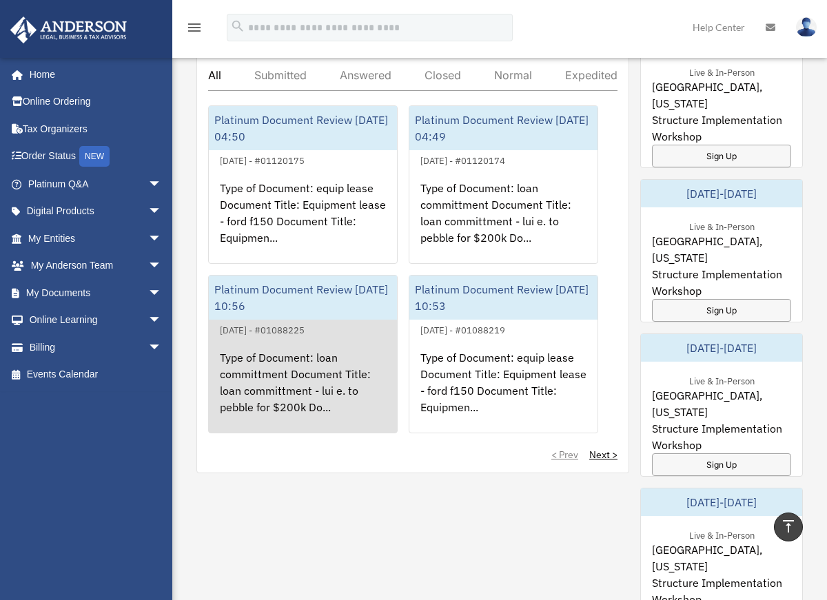
scroll to position [838, 0]
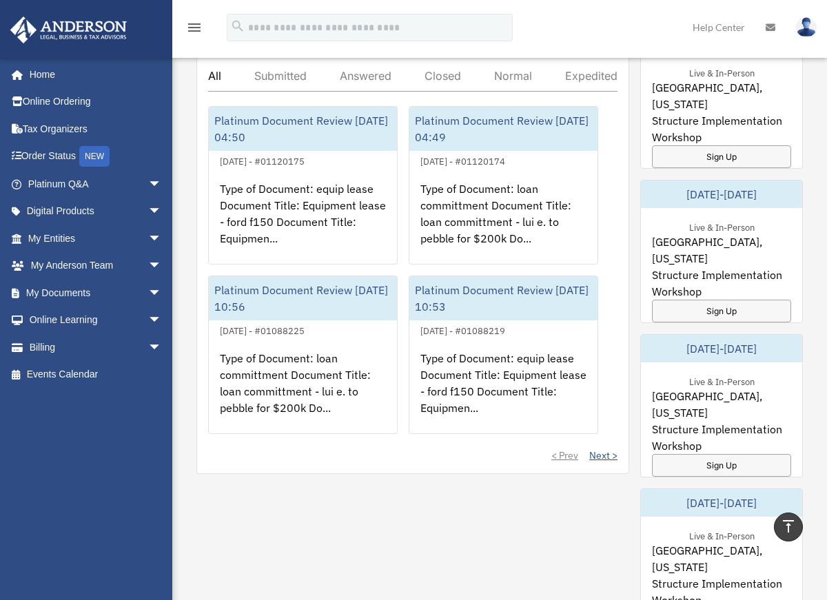
click at [608, 462] on link "Next >" at bounding box center [603, 455] width 28 height 14
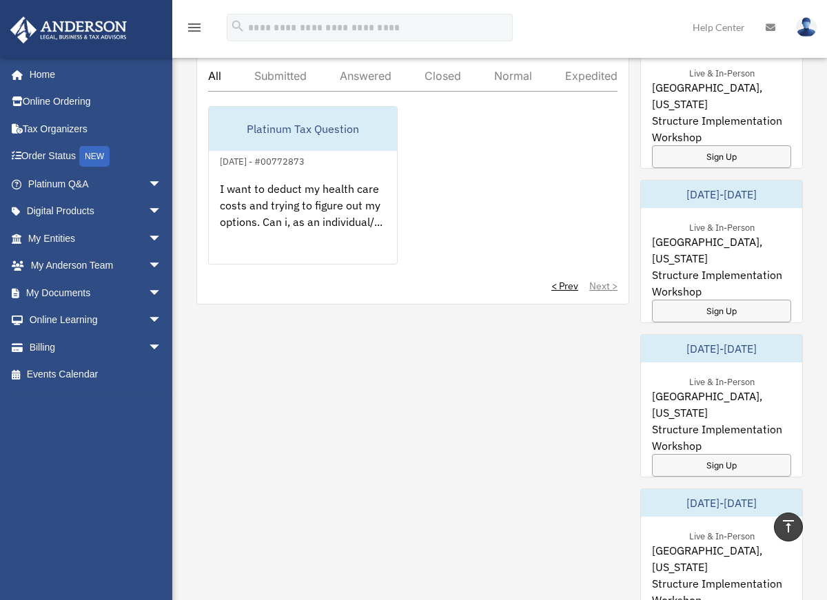
scroll to position [804, 0]
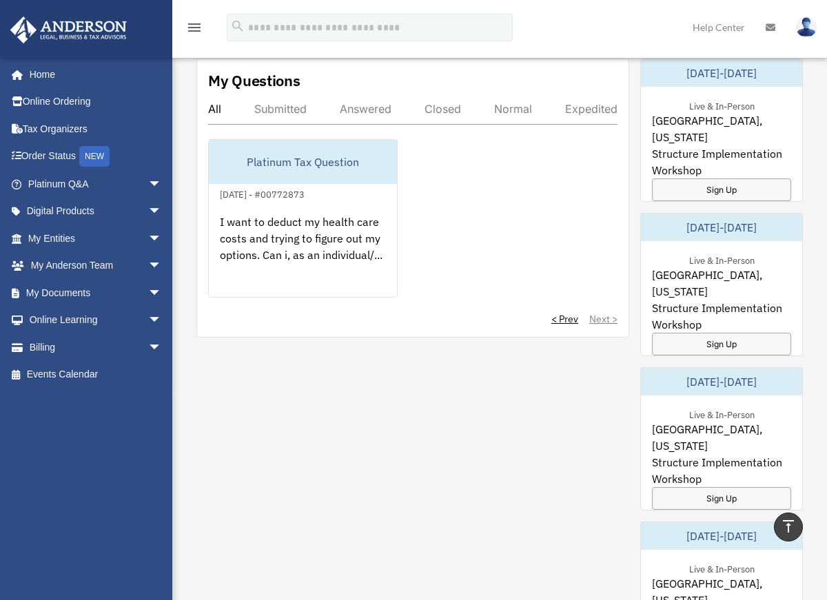
click at [291, 105] on div "Submitted" at bounding box center [280, 109] width 52 height 14
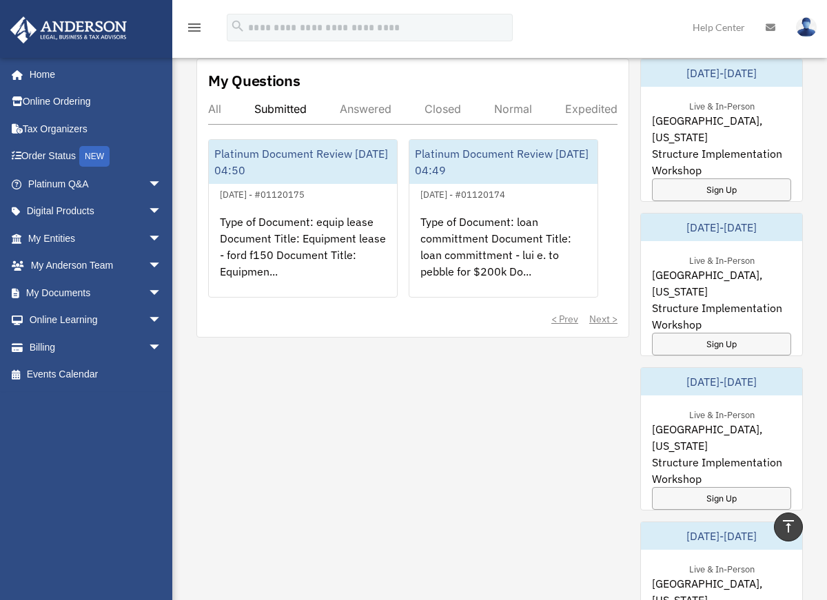
click at [362, 107] on div "Answered" at bounding box center [366, 109] width 52 height 14
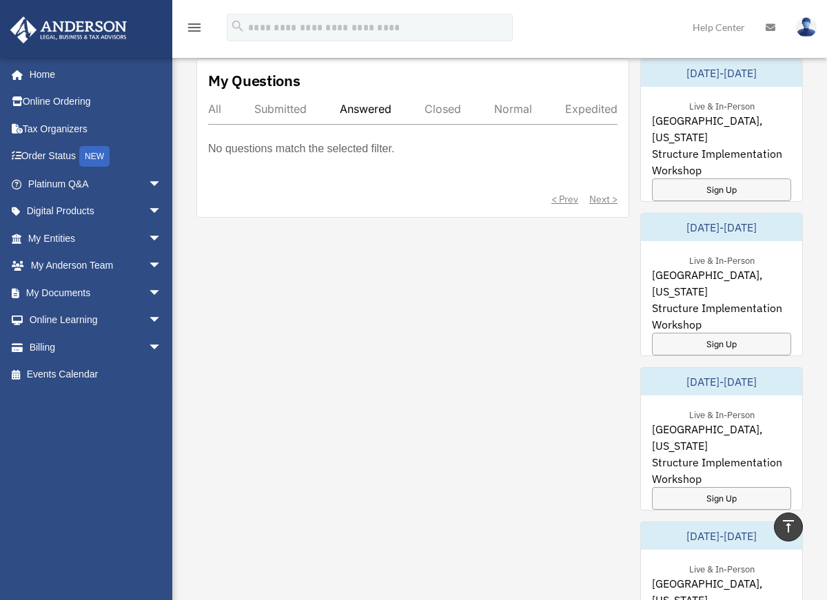
click at [451, 109] on div "Closed" at bounding box center [442, 109] width 37 height 14
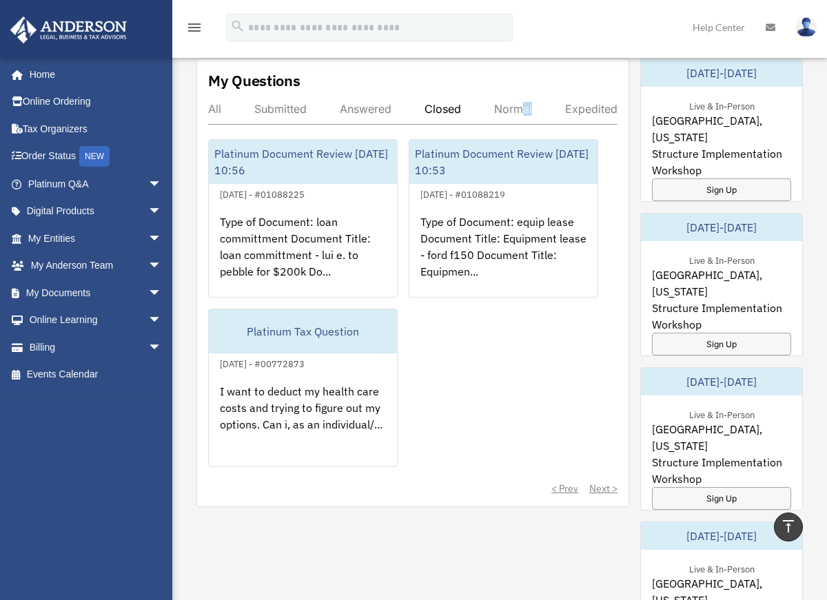
drag, startPoint x: 533, startPoint y: 108, endPoint x: 526, endPoint y: 110, distance: 7.9
click at [526, 110] on div "All Submitted Answered Closed Normal Expedited" at bounding box center [412, 113] width 409 height 23
click at [522, 110] on div "Normal" at bounding box center [513, 109] width 38 height 14
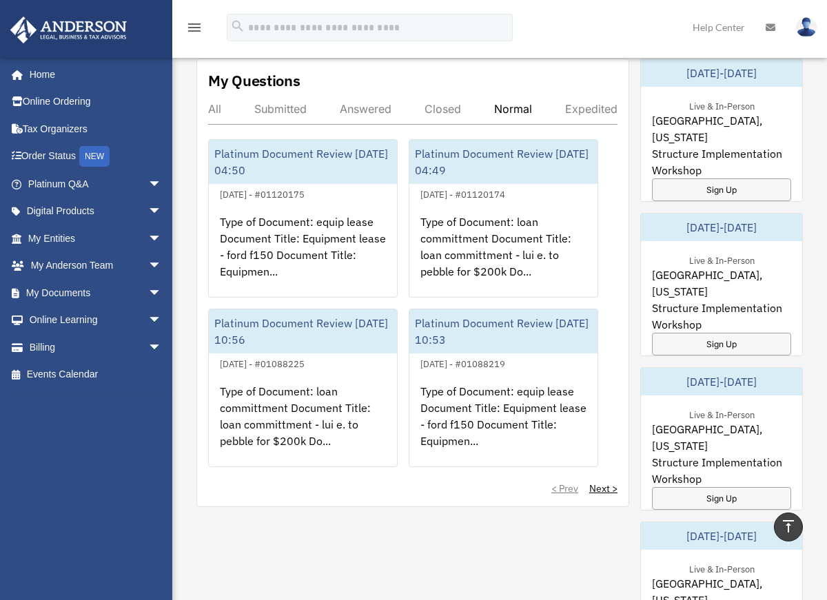
click at [215, 110] on div "All" at bounding box center [214, 109] width 13 height 14
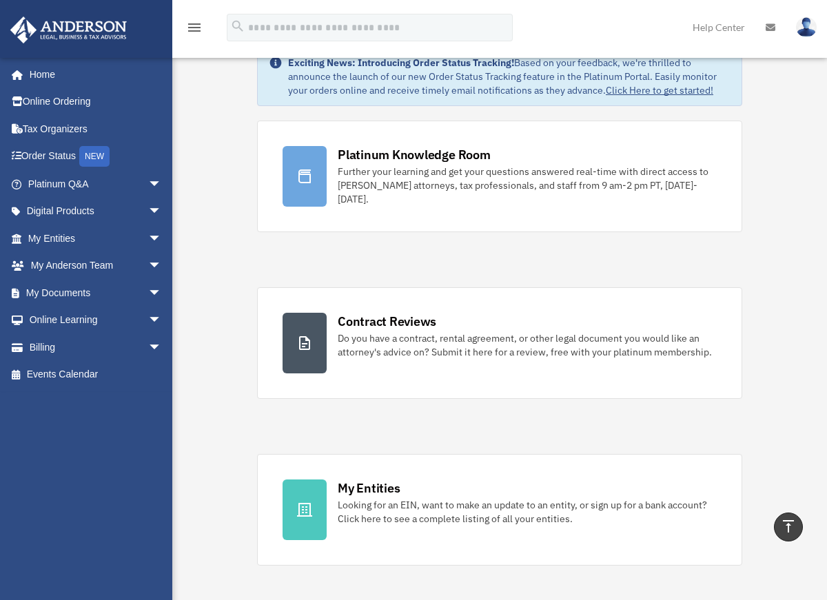
scroll to position [0, 0]
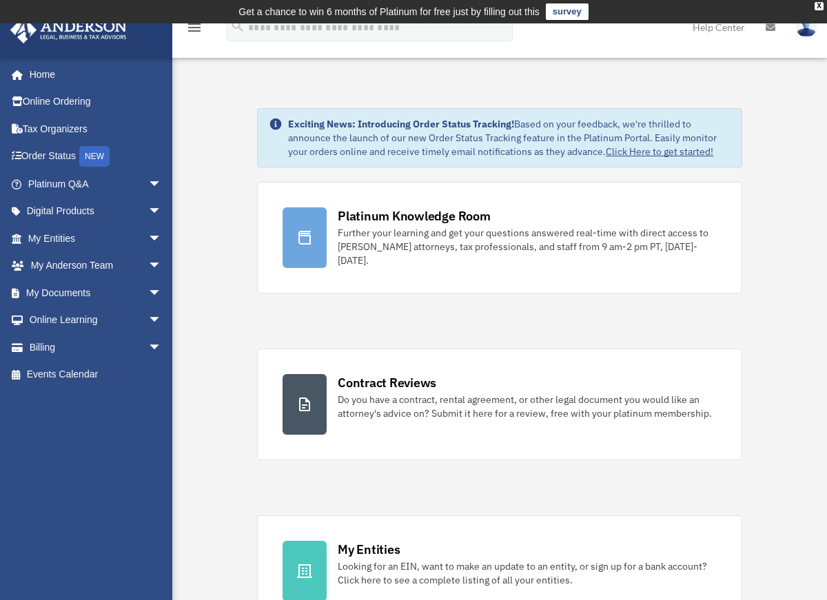
click at [806, 37] on img at bounding box center [806, 27] width 21 height 20
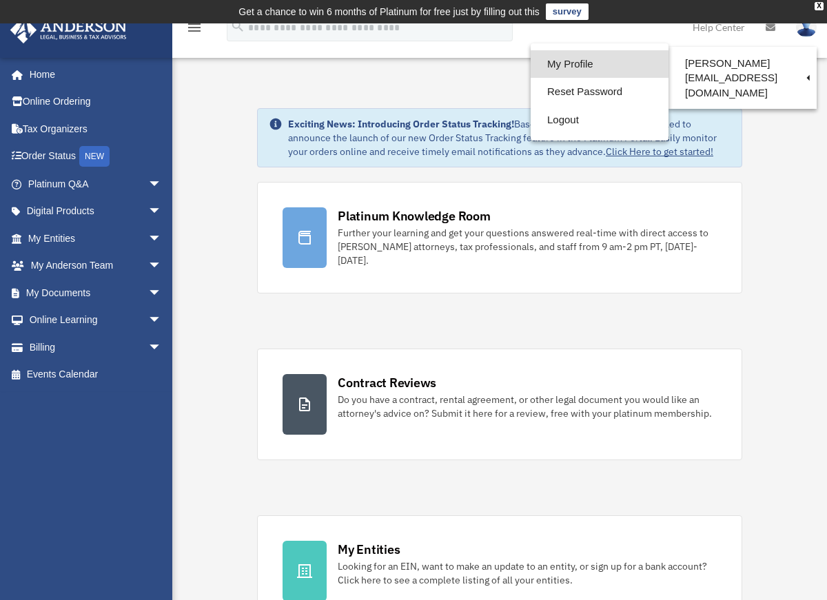
click at [609, 68] on link "My Profile" at bounding box center [599, 64] width 138 height 28
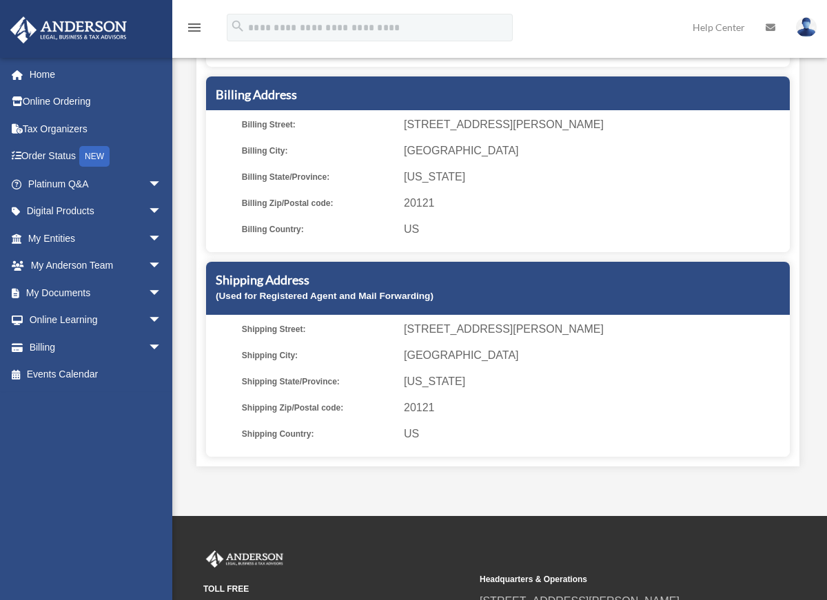
scroll to position [229, 0]
